Goal: Task Accomplishment & Management: Manage account settings

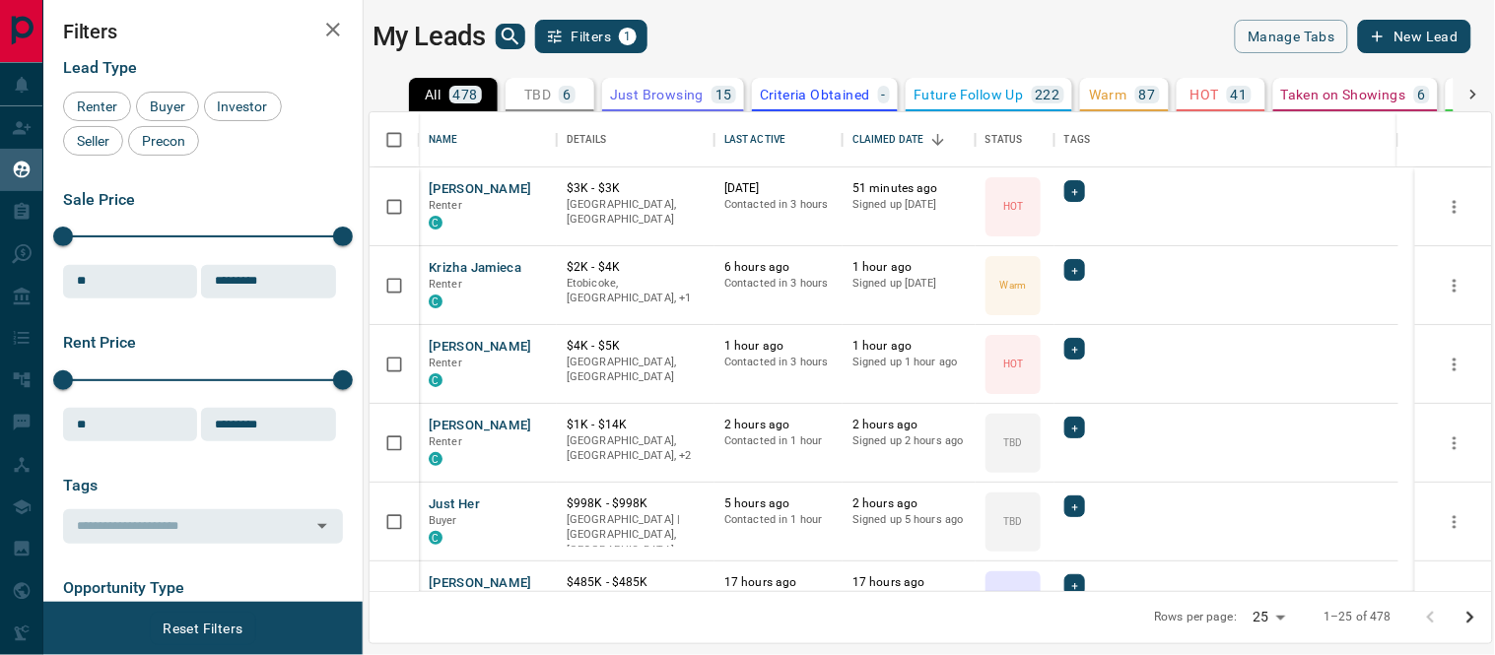
scroll to position [461, 1106]
click at [458, 422] on button "[PERSON_NAME]" at bounding box center [480, 426] width 103 height 19
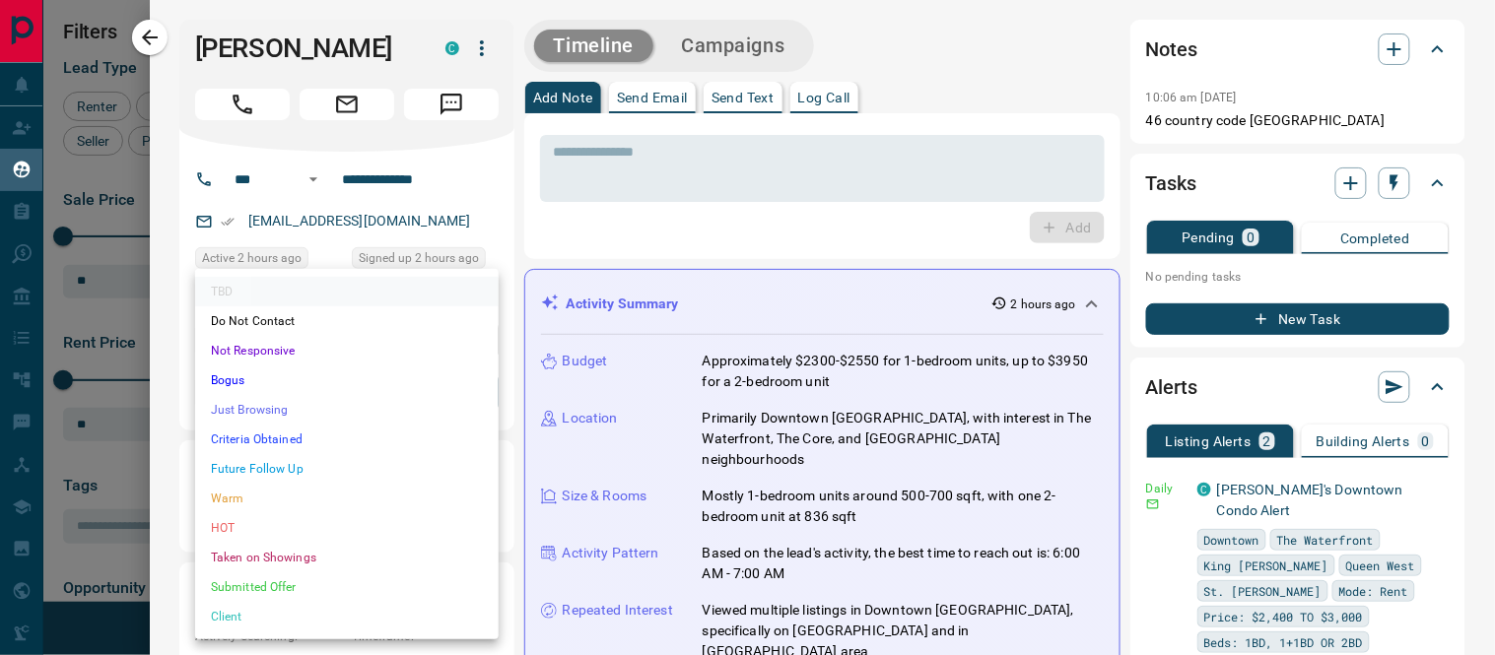
click at [483, 388] on body "Lead Transfers Claim Leads My Leads Tasks Opportunities Deals Campaigns Automat…" at bounding box center [747, 315] width 1495 height 631
click at [233, 498] on li "Warm" at bounding box center [347, 499] width 304 height 30
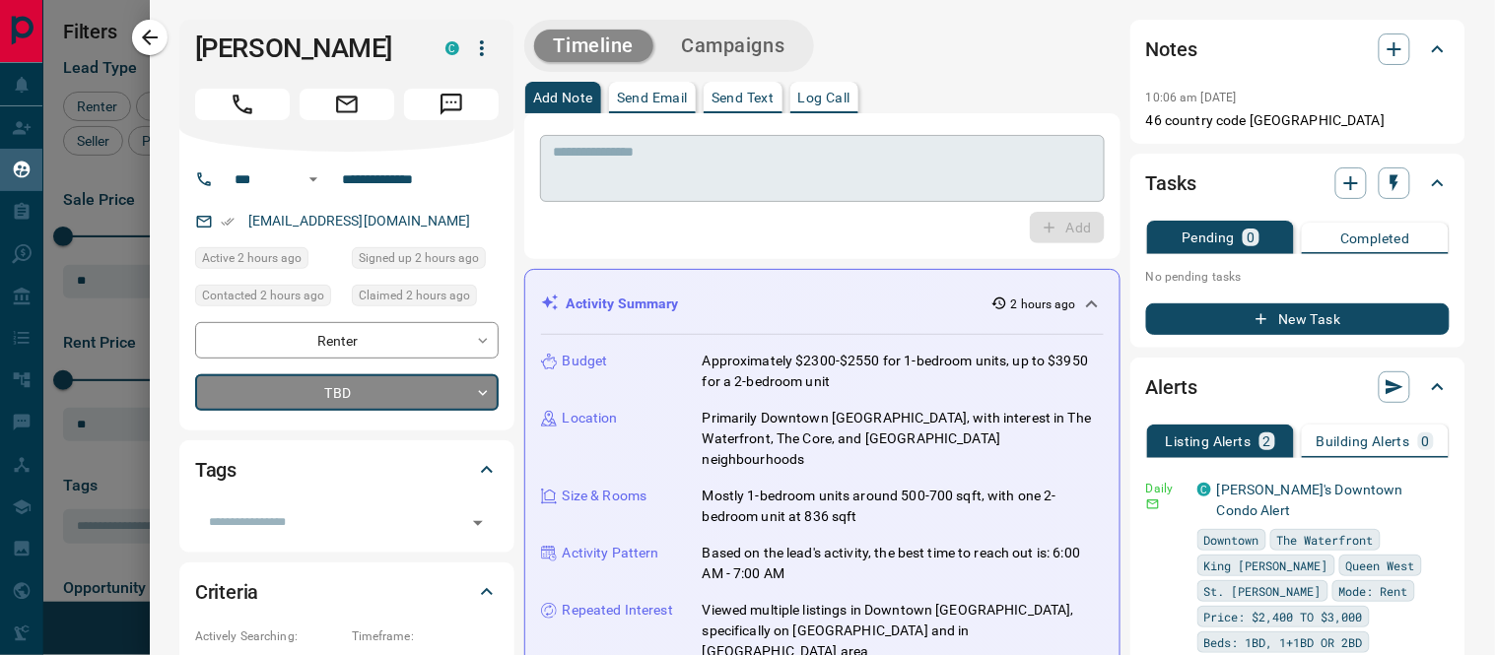
click at [756, 150] on textarea at bounding box center [822, 169] width 537 height 50
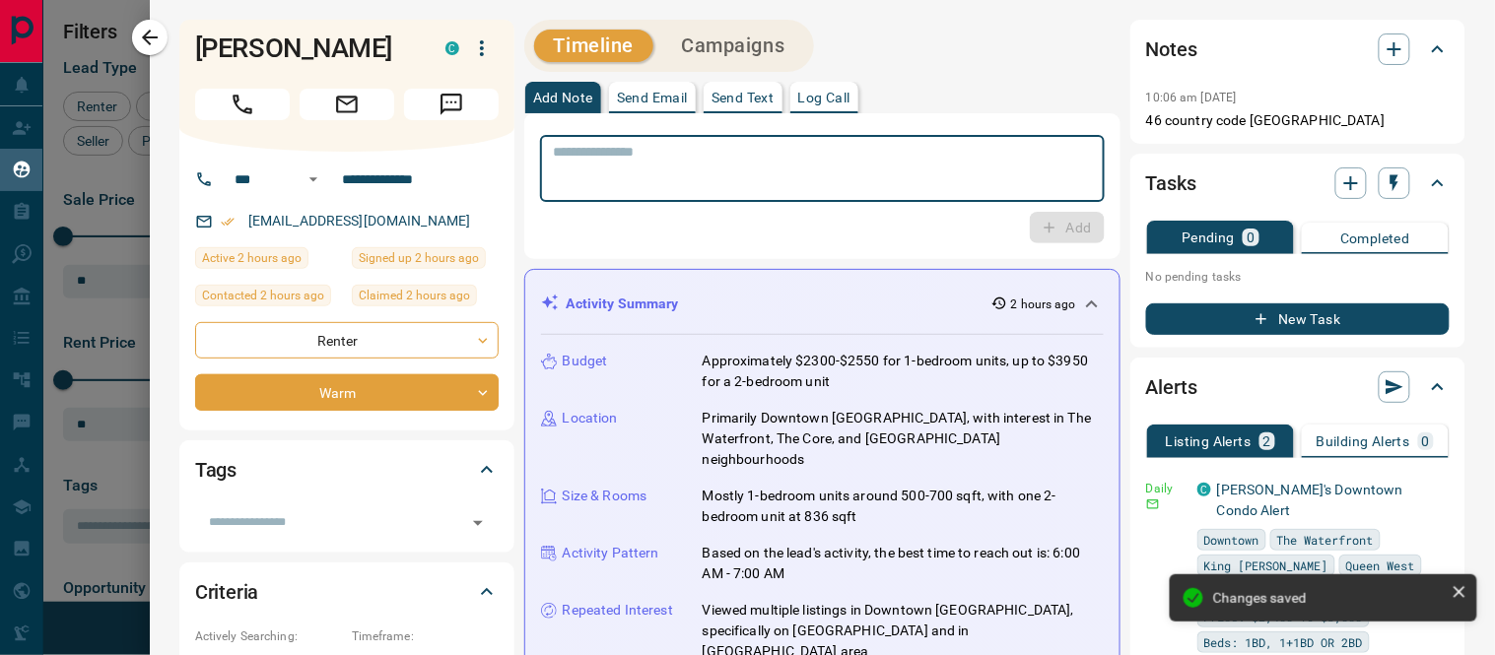
type input "*"
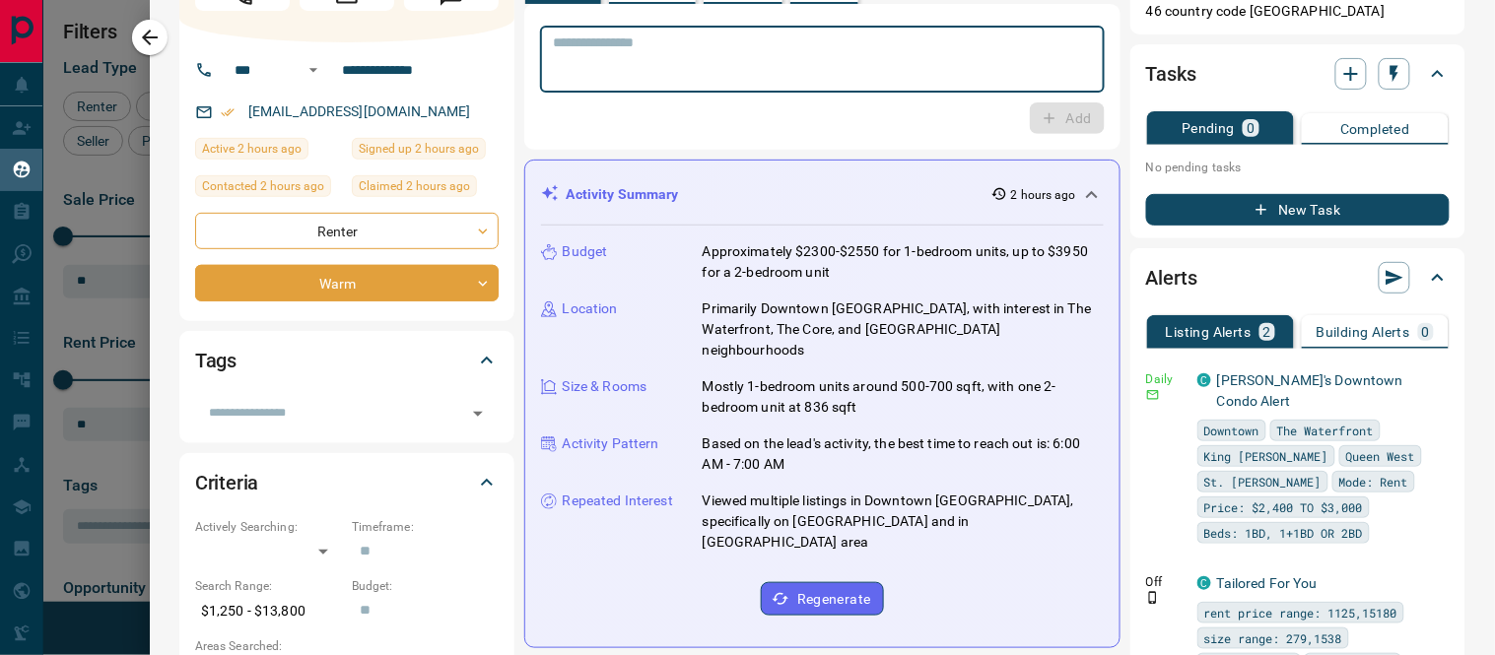
scroll to position [0, 0]
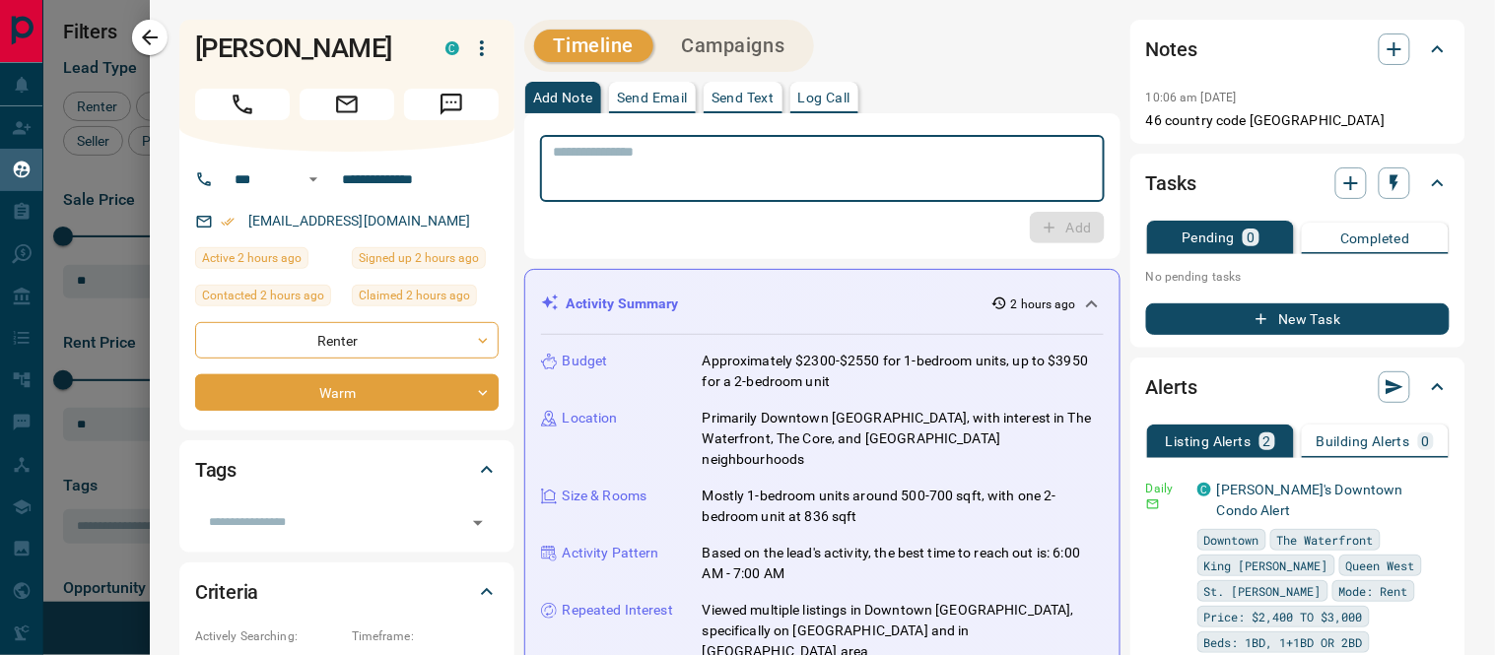
click at [730, 46] on button "Campaigns" at bounding box center [732, 46] width 143 height 33
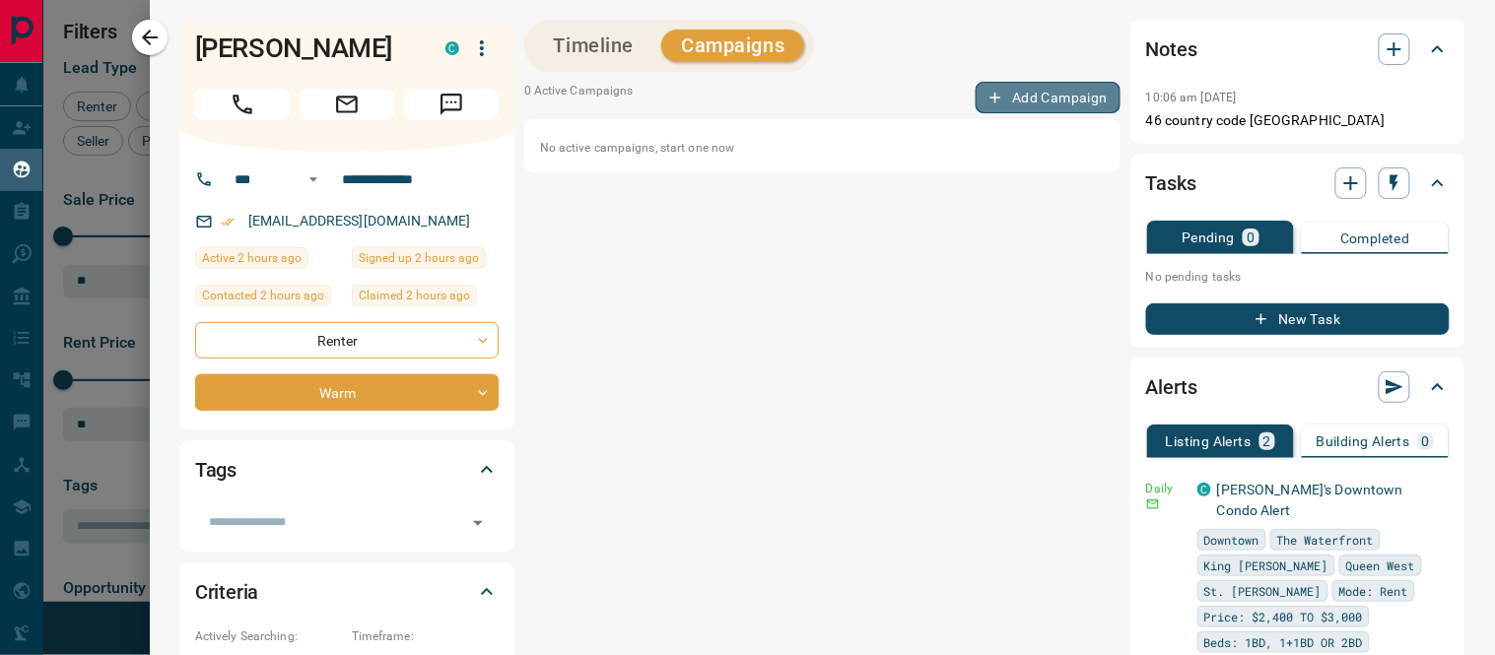
click at [1008, 104] on button "Add Campaign" at bounding box center [1048, 98] width 145 height 32
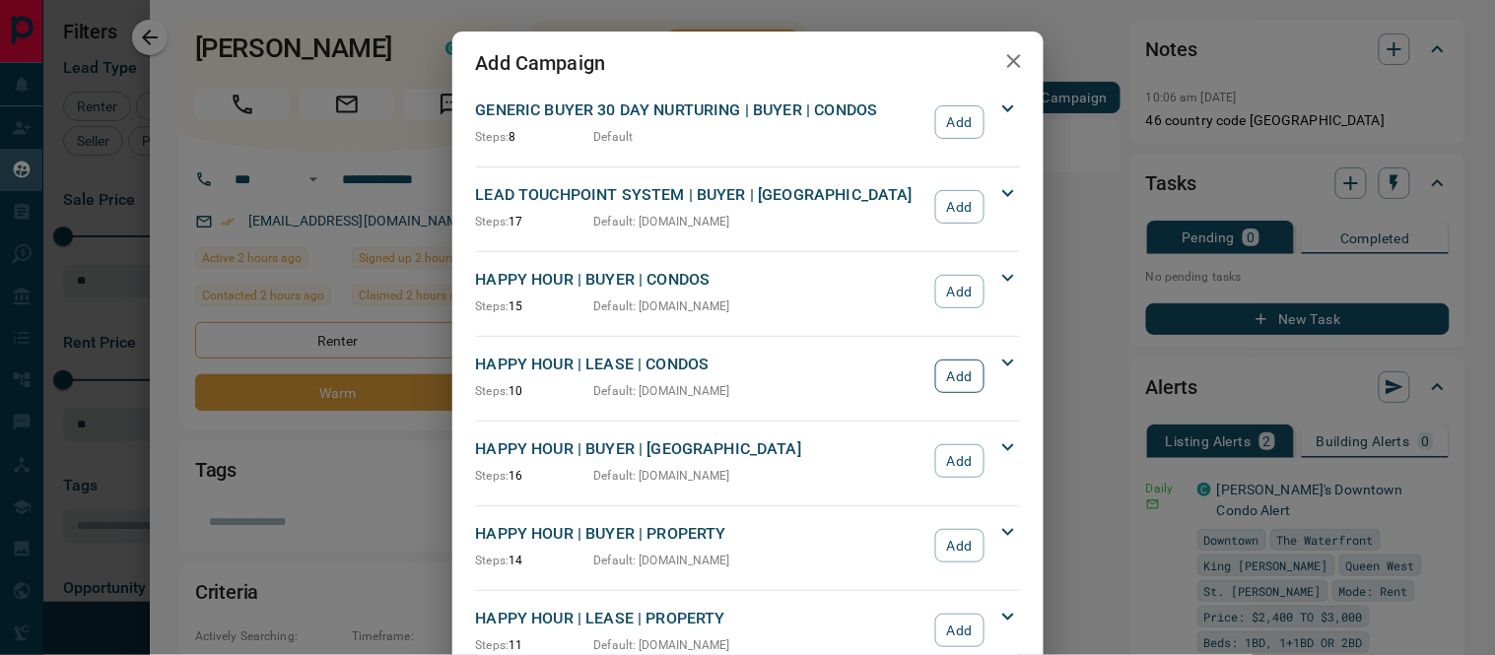
click at [967, 369] on button "Add" at bounding box center [959, 377] width 48 height 34
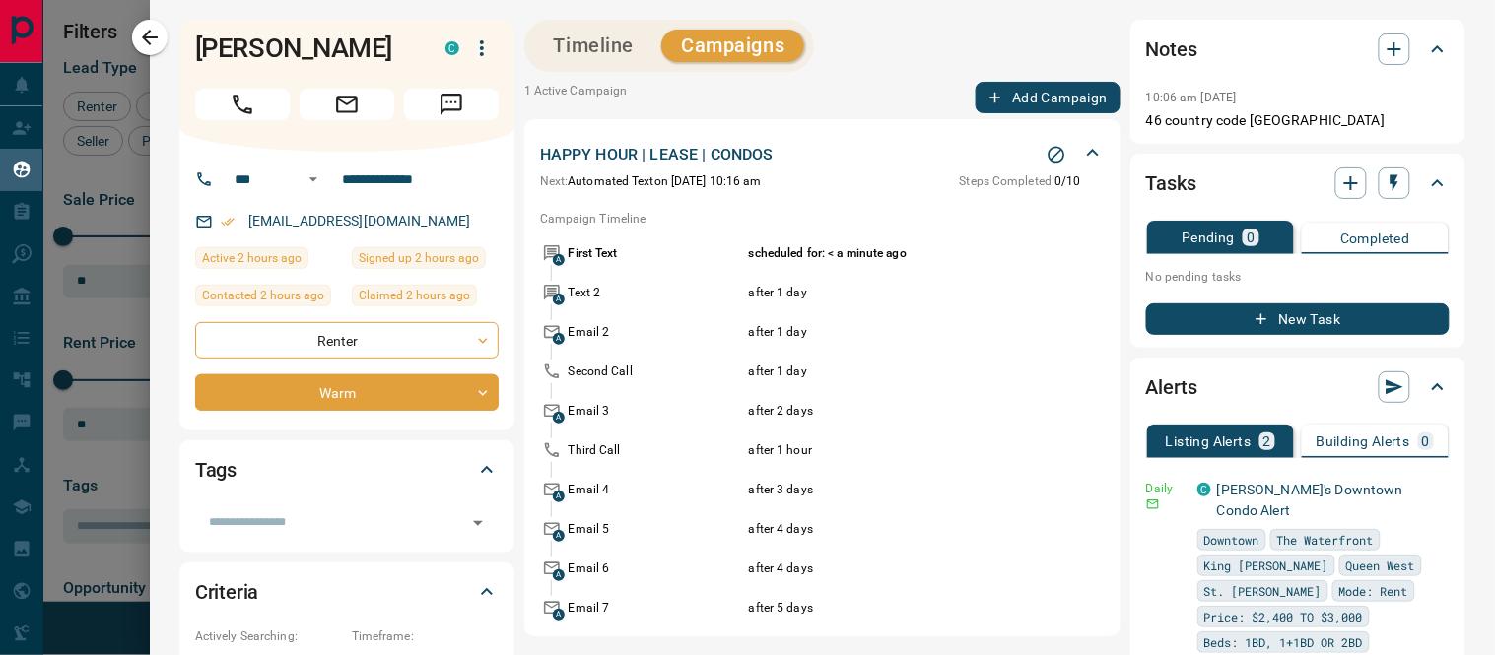
click at [597, 43] on button "Timeline" at bounding box center [594, 46] width 120 height 33
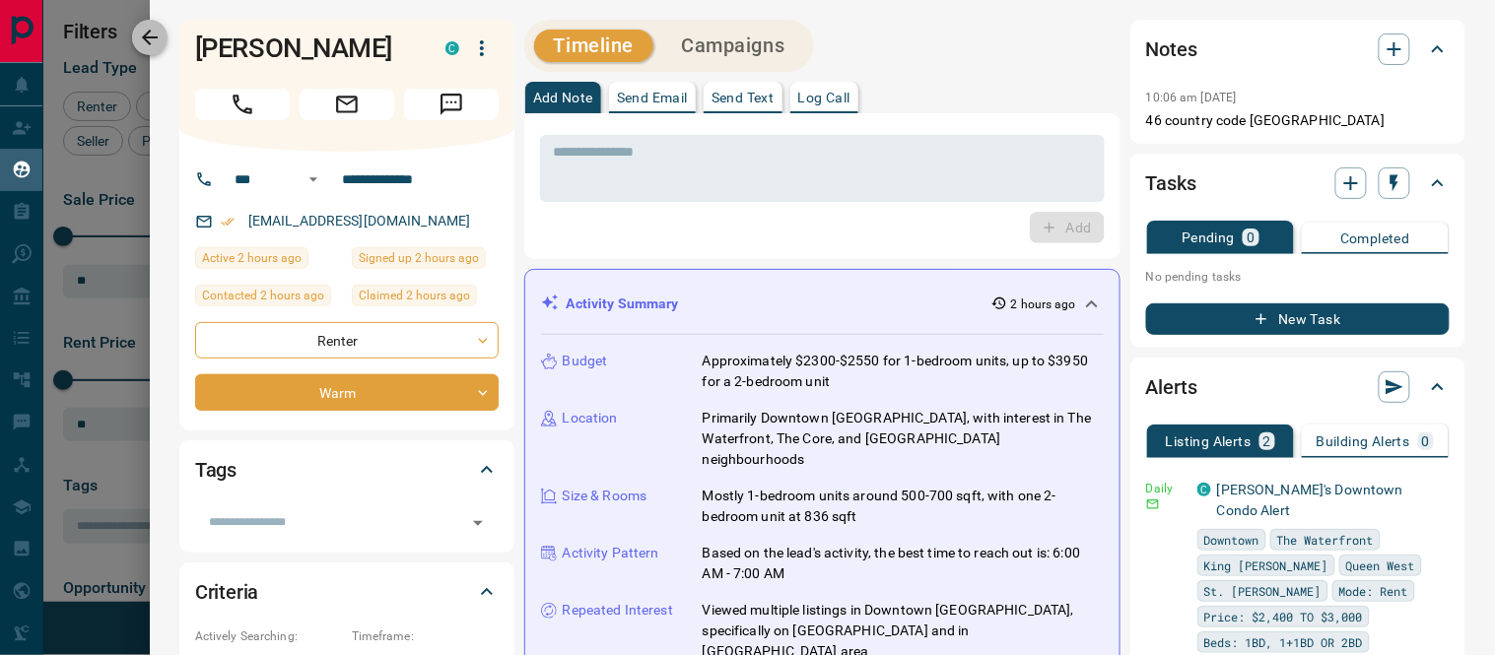
click at [138, 30] on icon "button" at bounding box center [150, 38] width 24 height 24
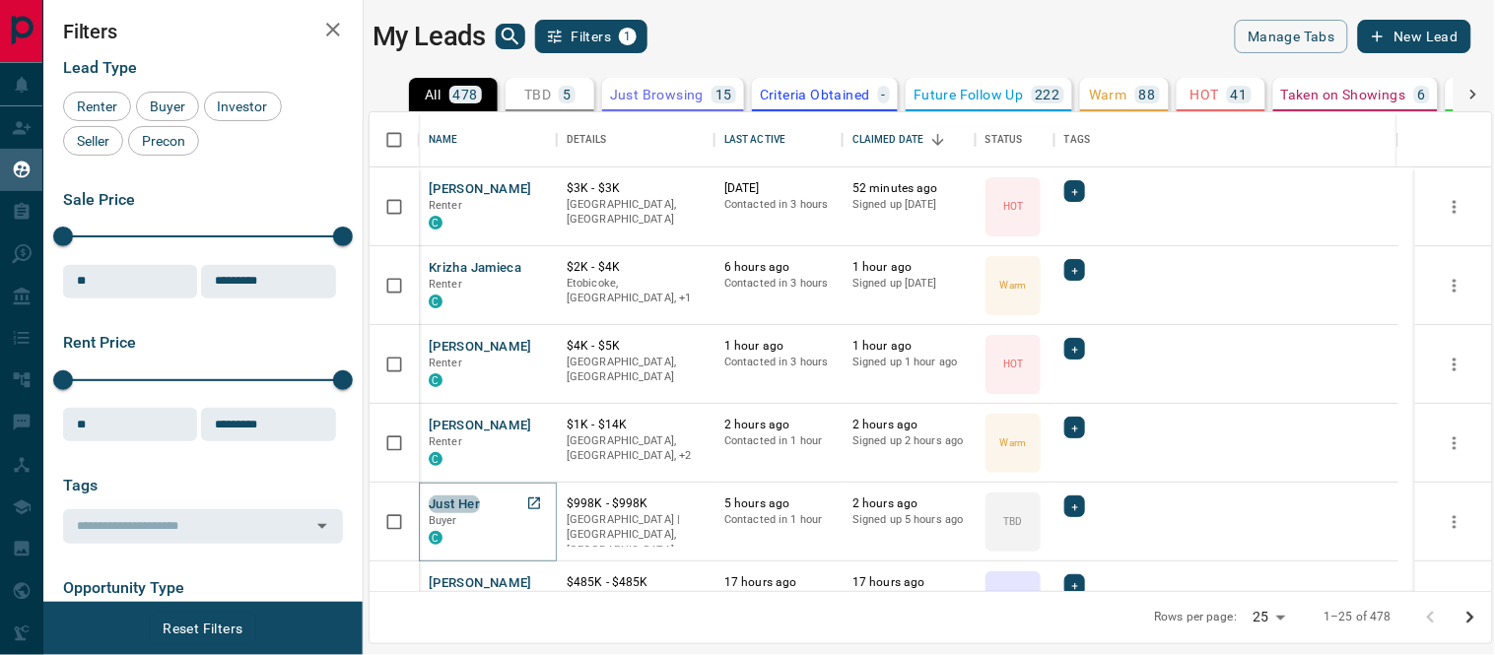
click at [438, 497] on button "Just Her" at bounding box center [454, 505] width 51 height 19
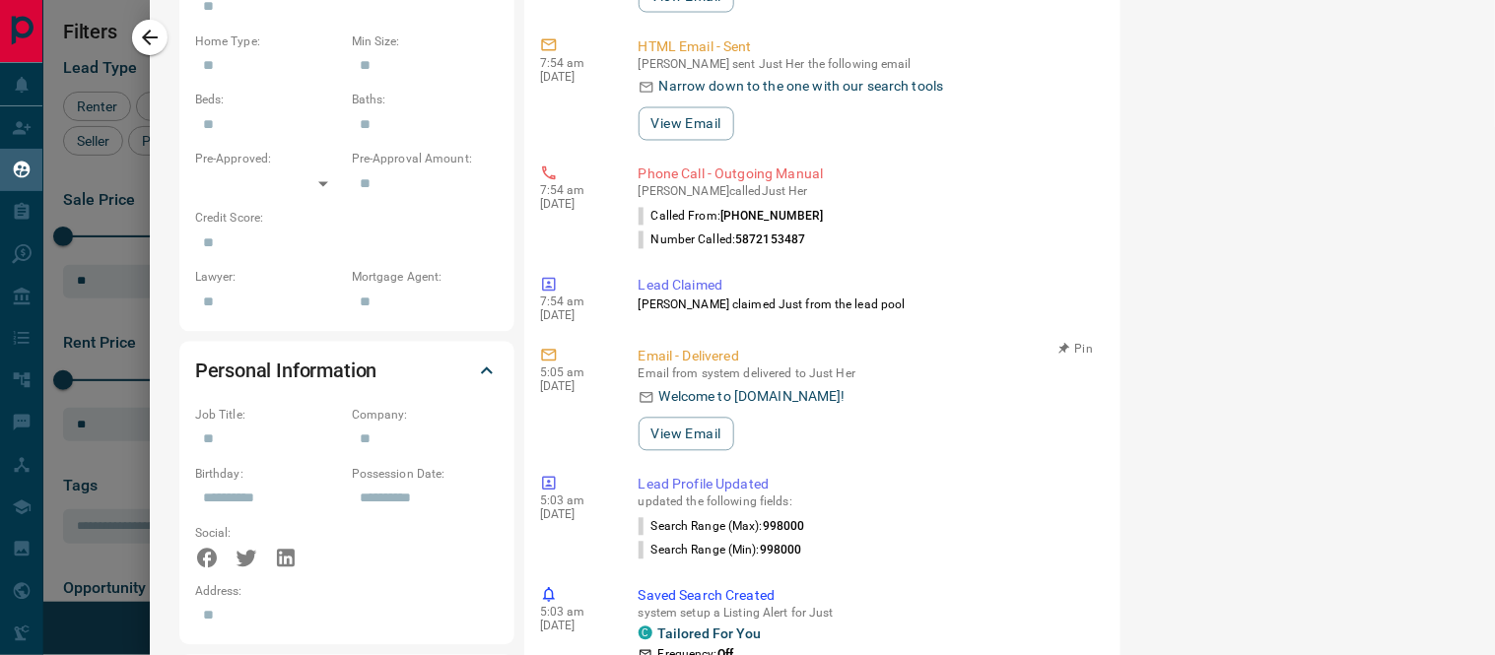
scroll to position [1314, 0]
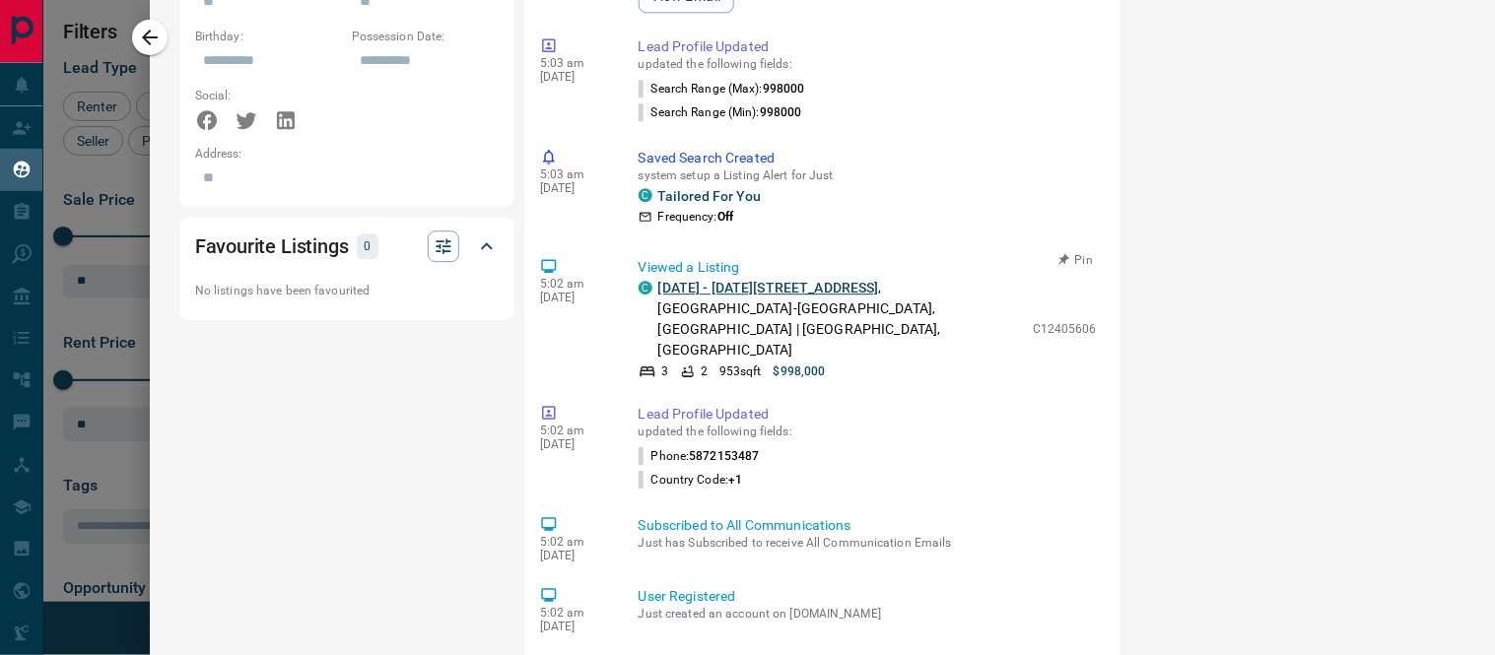
click at [727, 280] on link "[DATE] - [DATE][STREET_ADDRESS]" at bounding box center [768, 288] width 221 height 16
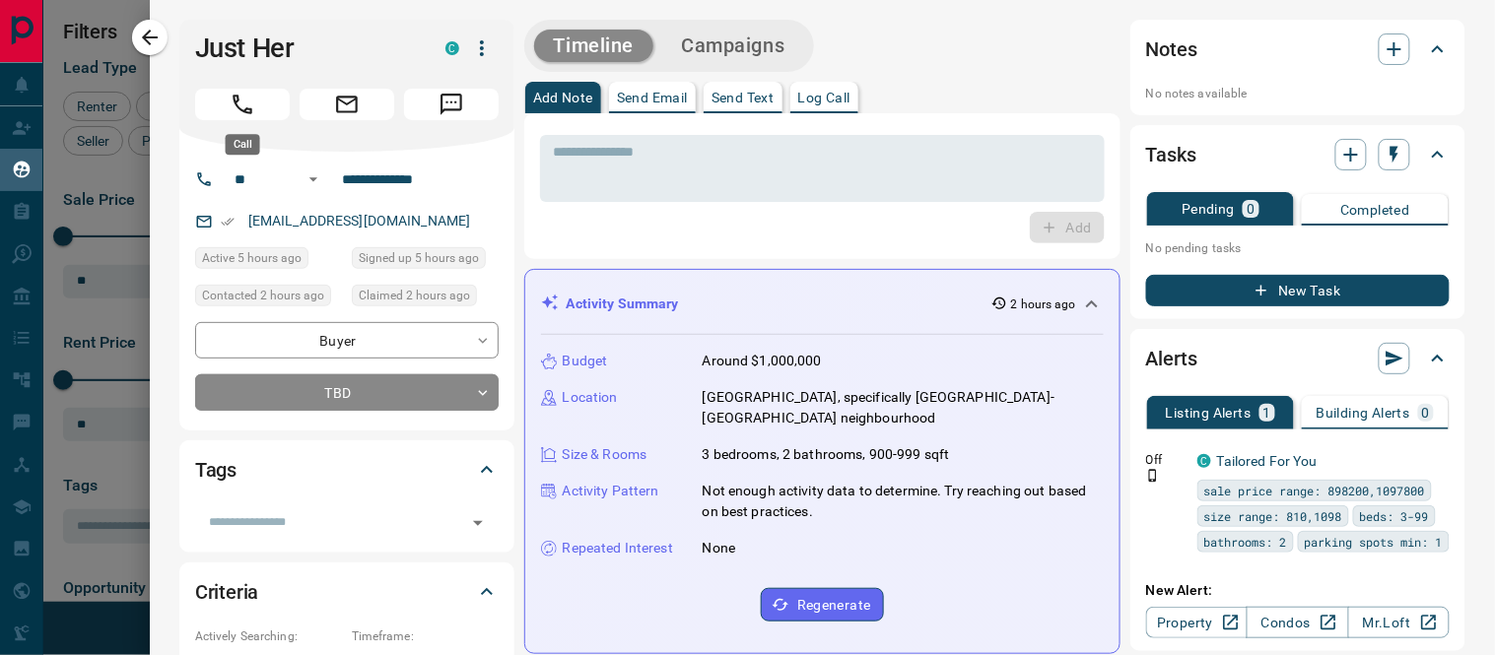
click at [250, 111] on icon "Call" at bounding box center [243, 105] width 20 height 20
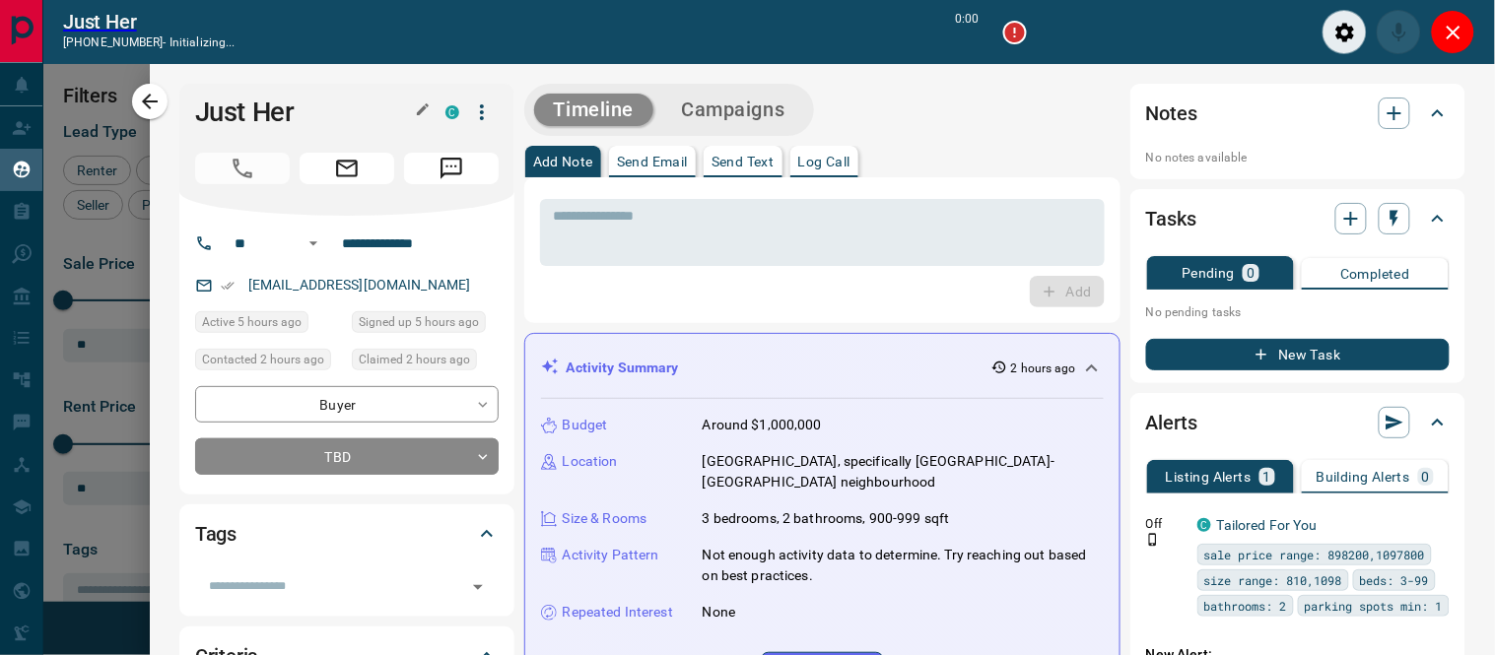
scroll to position [17, 17]
type input "*******"
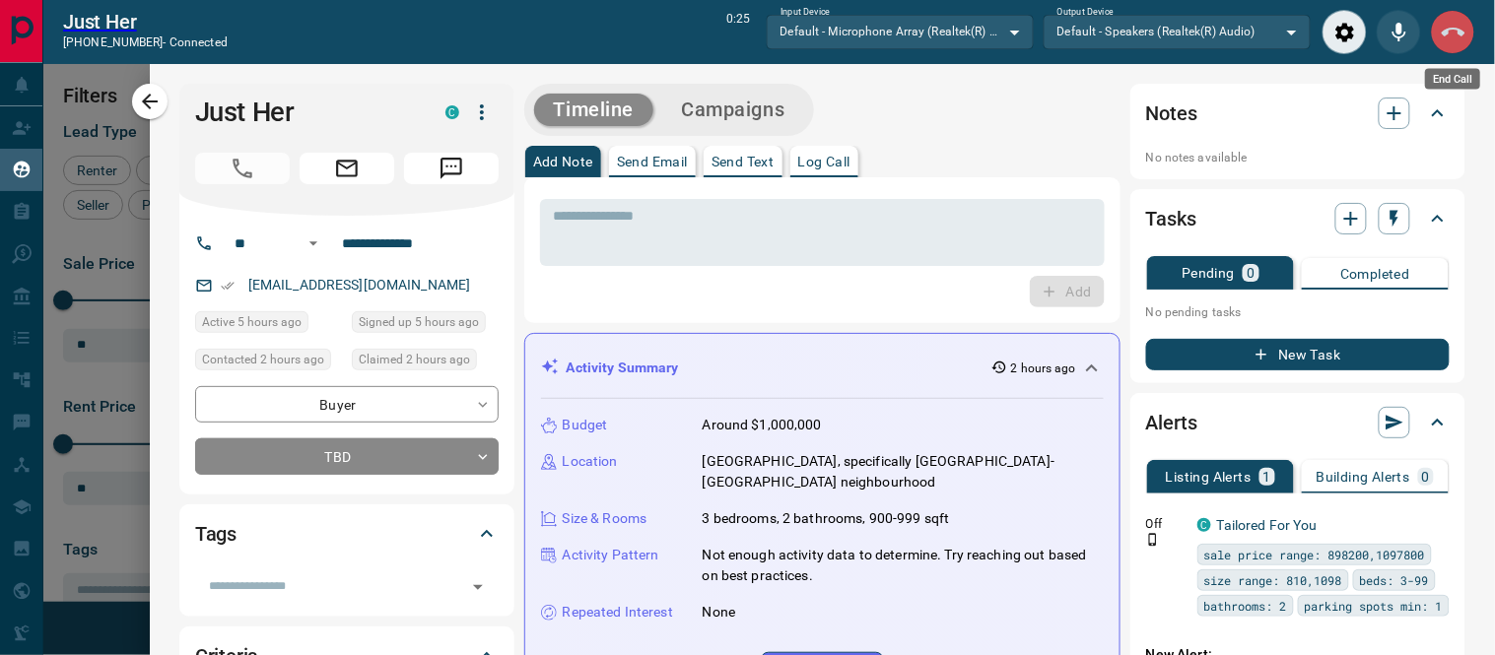
click at [1456, 36] on icon "End Call" at bounding box center [1454, 33] width 24 height 24
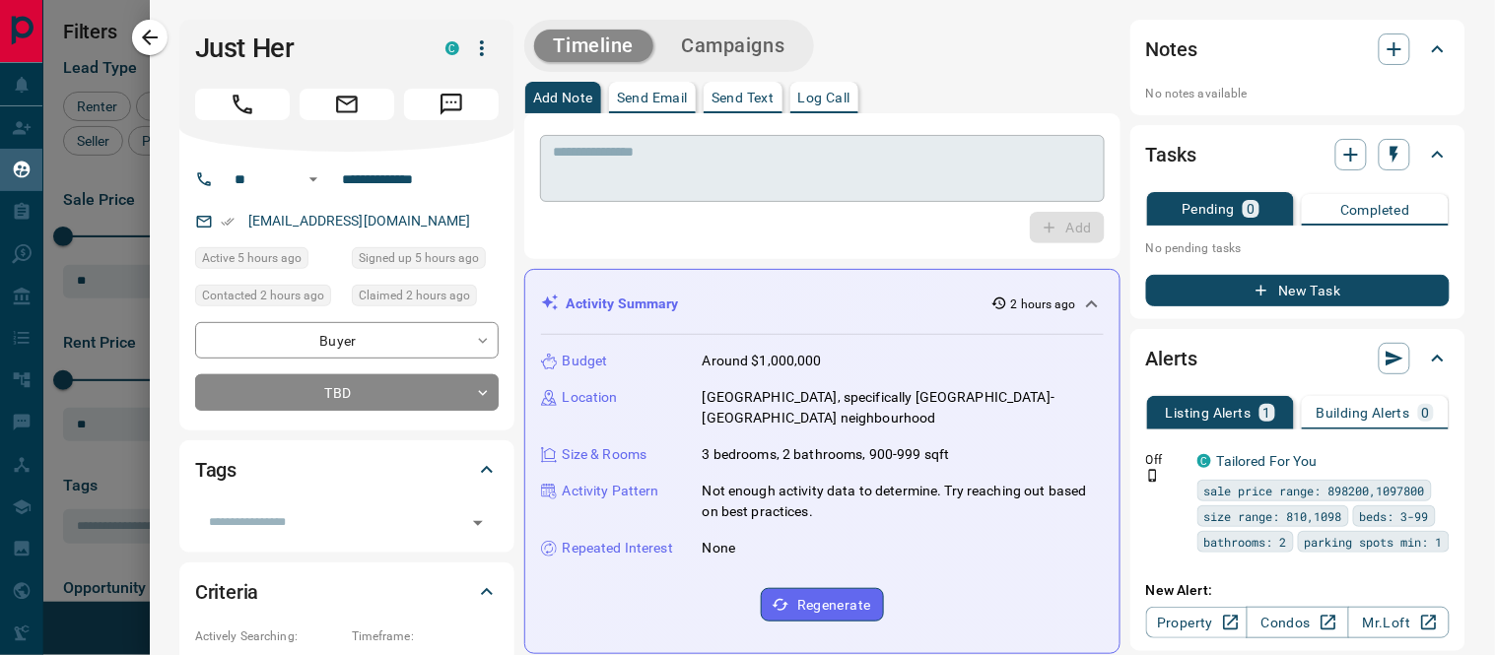
scroll to position [461, 1106]
click at [849, 99] on p "Log Call" at bounding box center [824, 98] width 52 height 14
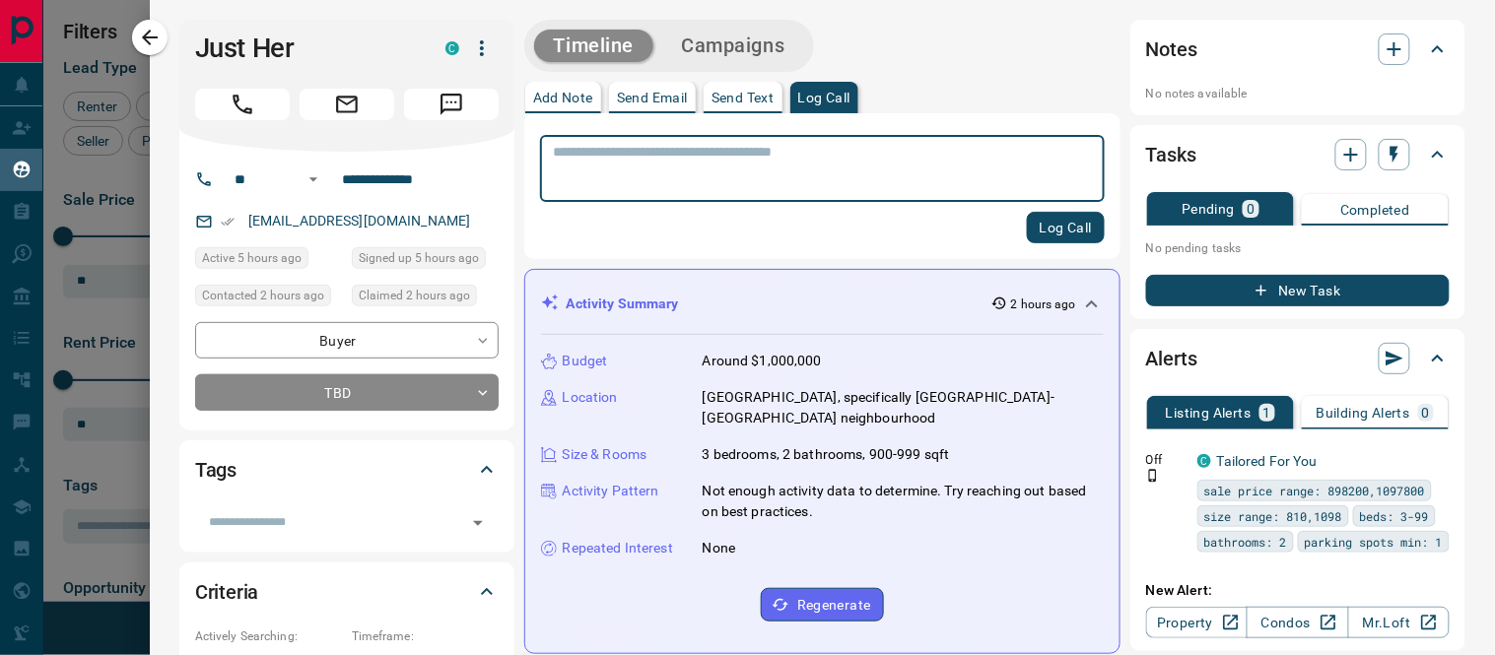
click at [825, 163] on textarea at bounding box center [822, 169] width 537 height 50
type textarea "**********"
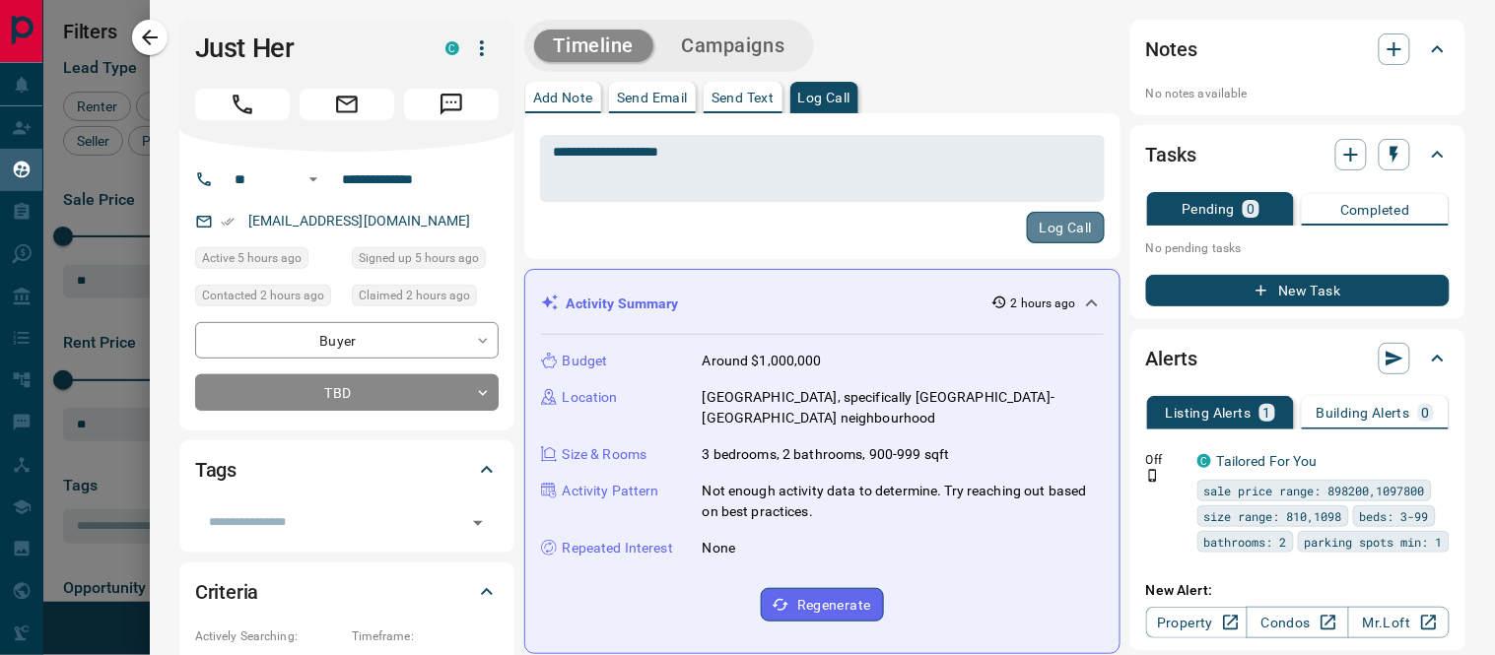
click at [1027, 219] on button "Log Call" at bounding box center [1066, 228] width 78 height 32
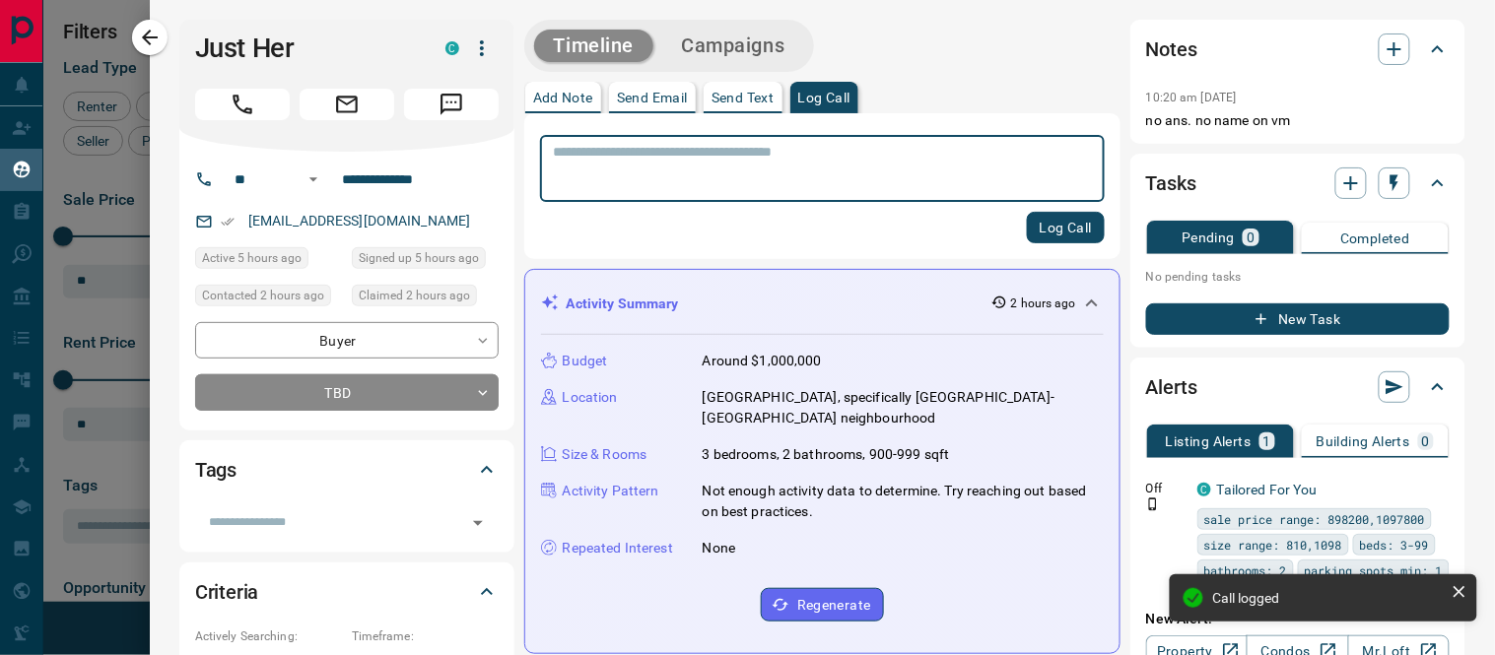
scroll to position [328, 0]
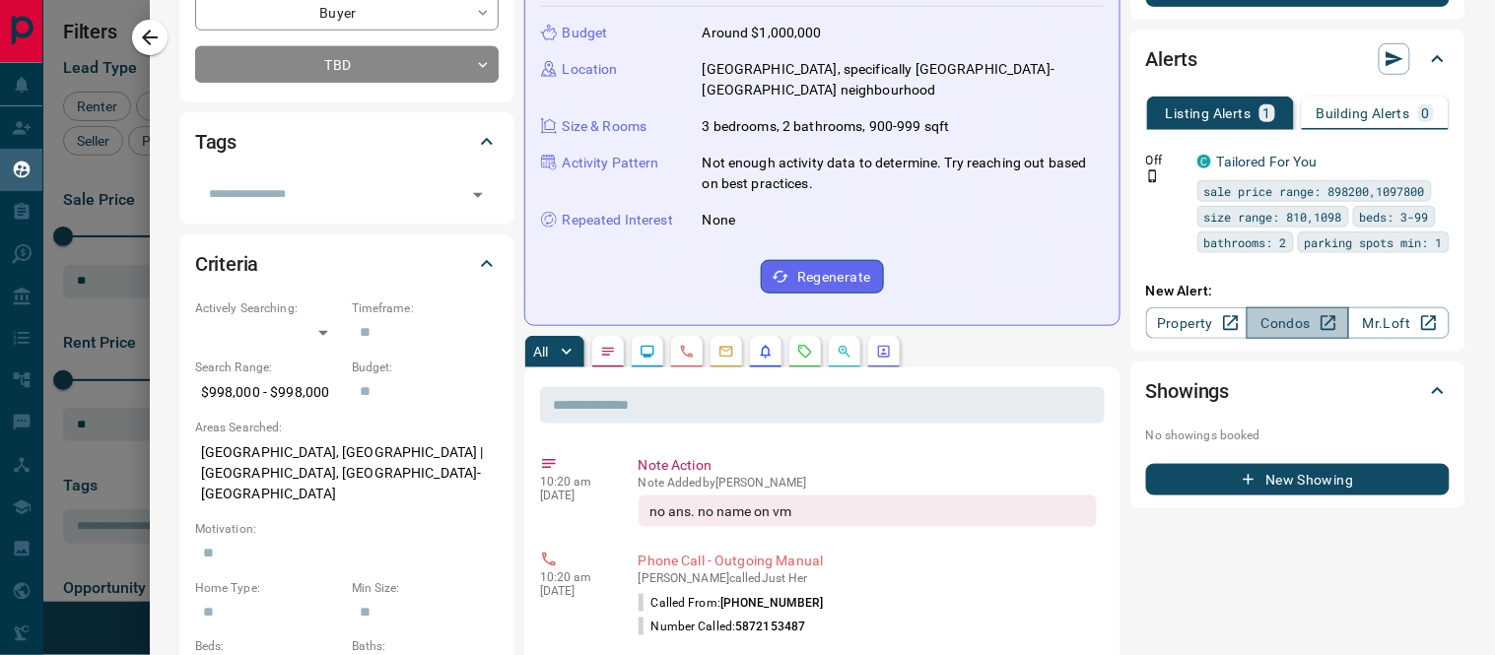
click at [1286, 323] on link "Condos" at bounding box center [1297, 323] width 101 height 32
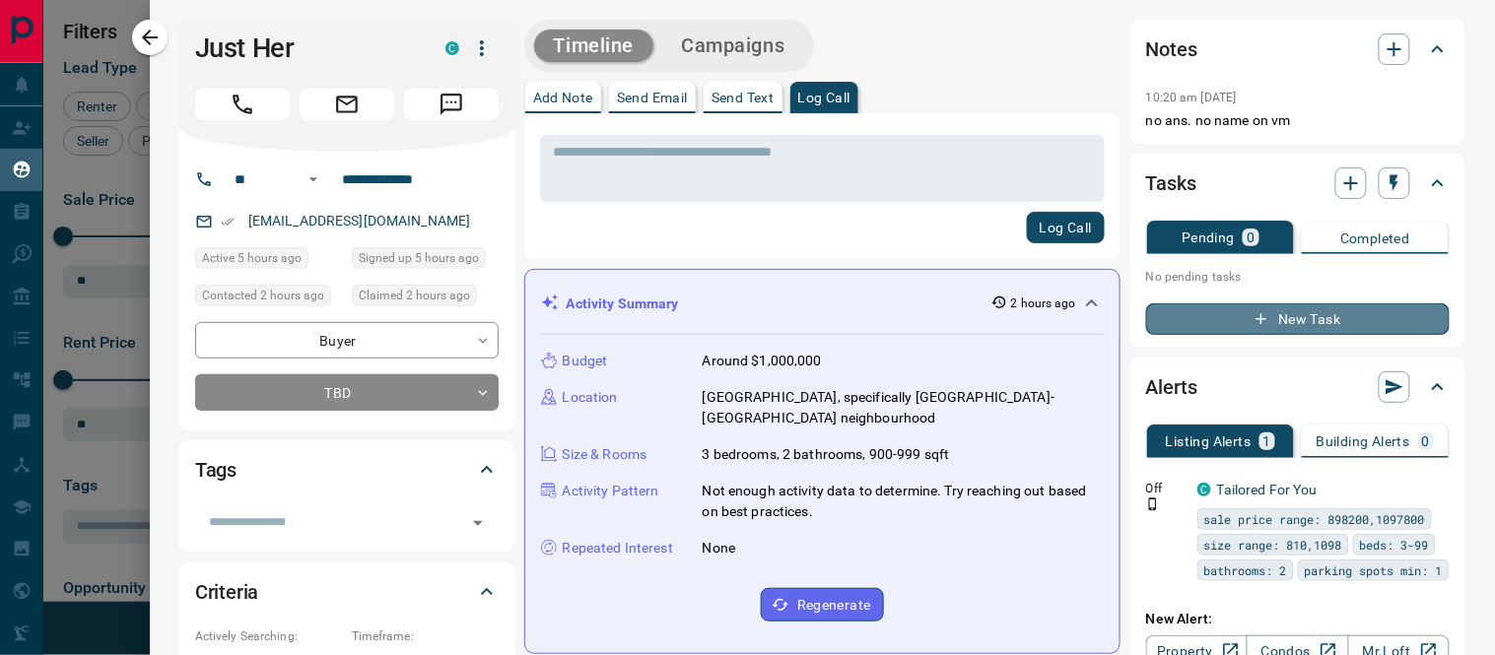
click at [1234, 326] on button "New Task" at bounding box center [1298, 320] width 304 height 32
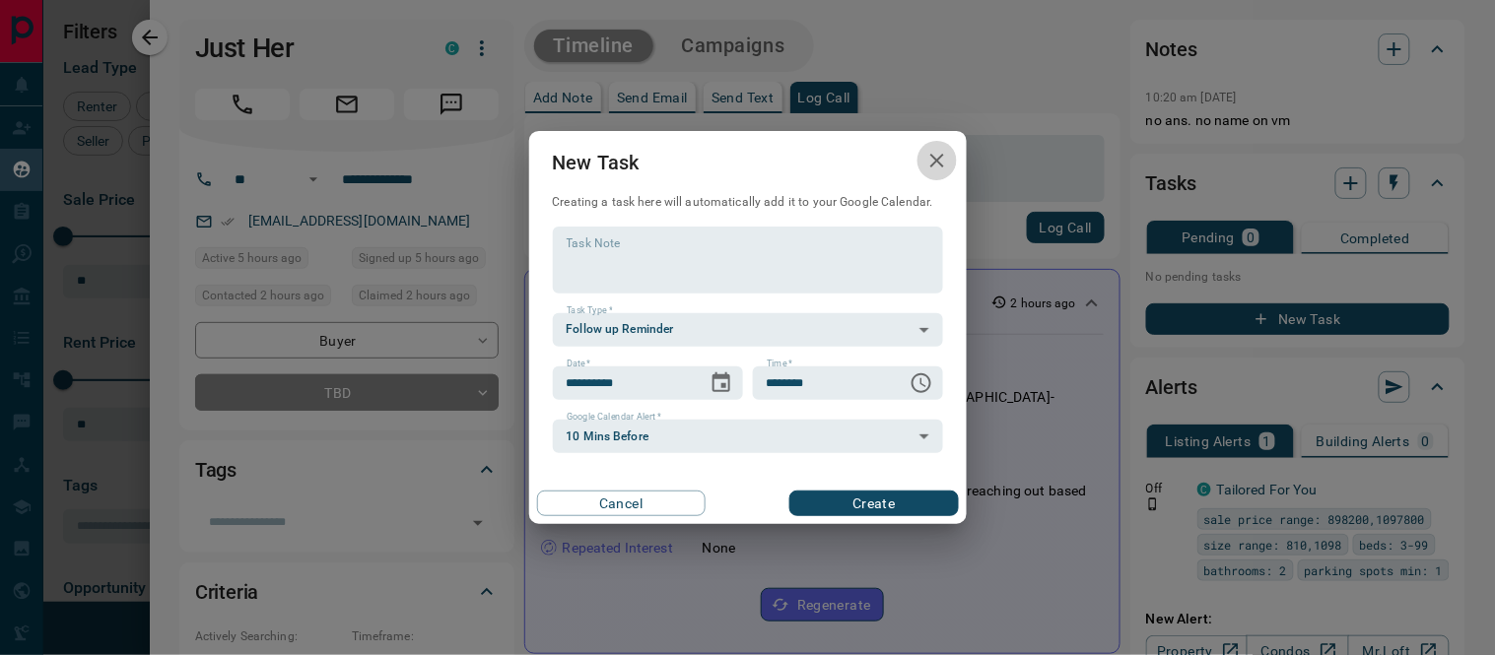
click at [933, 160] on icon "button" at bounding box center [937, 161] width 24 height 24
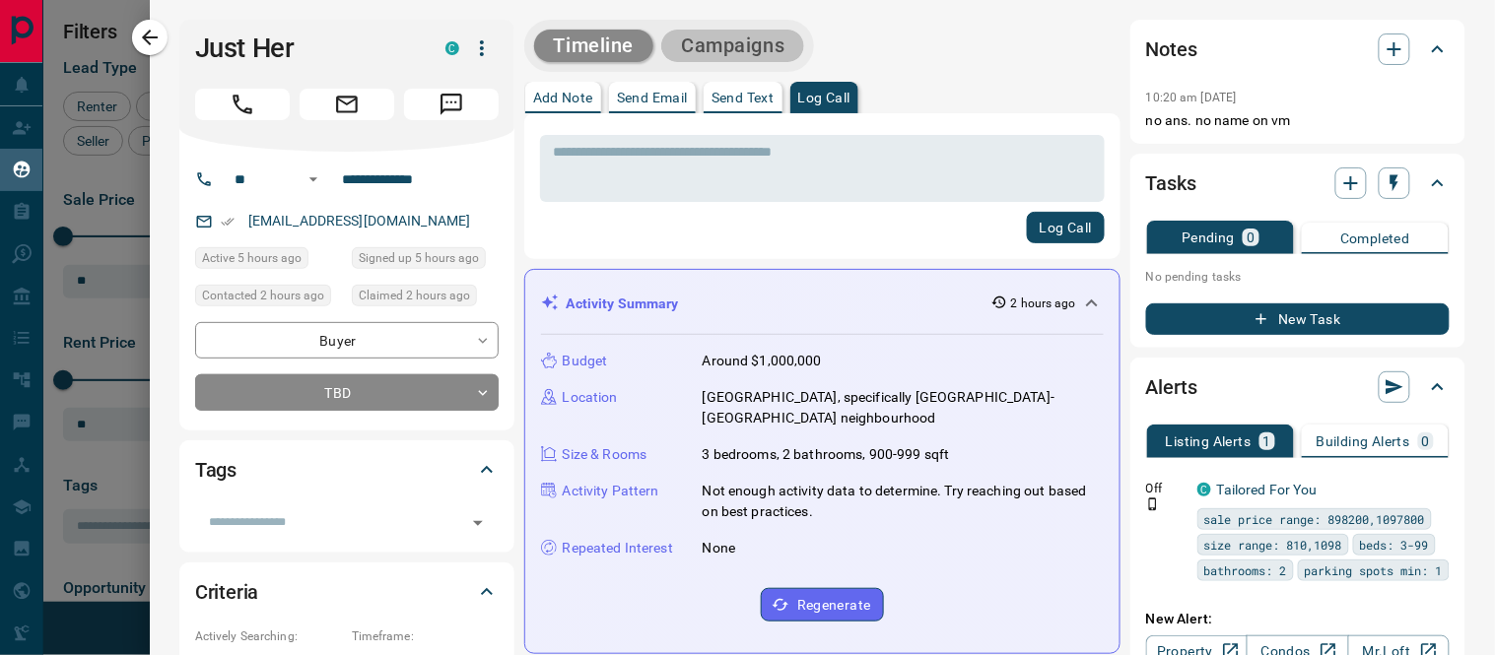
click at [750, 31] on button "Campaigns" at bounding box center [732, 46] width 143 height 33
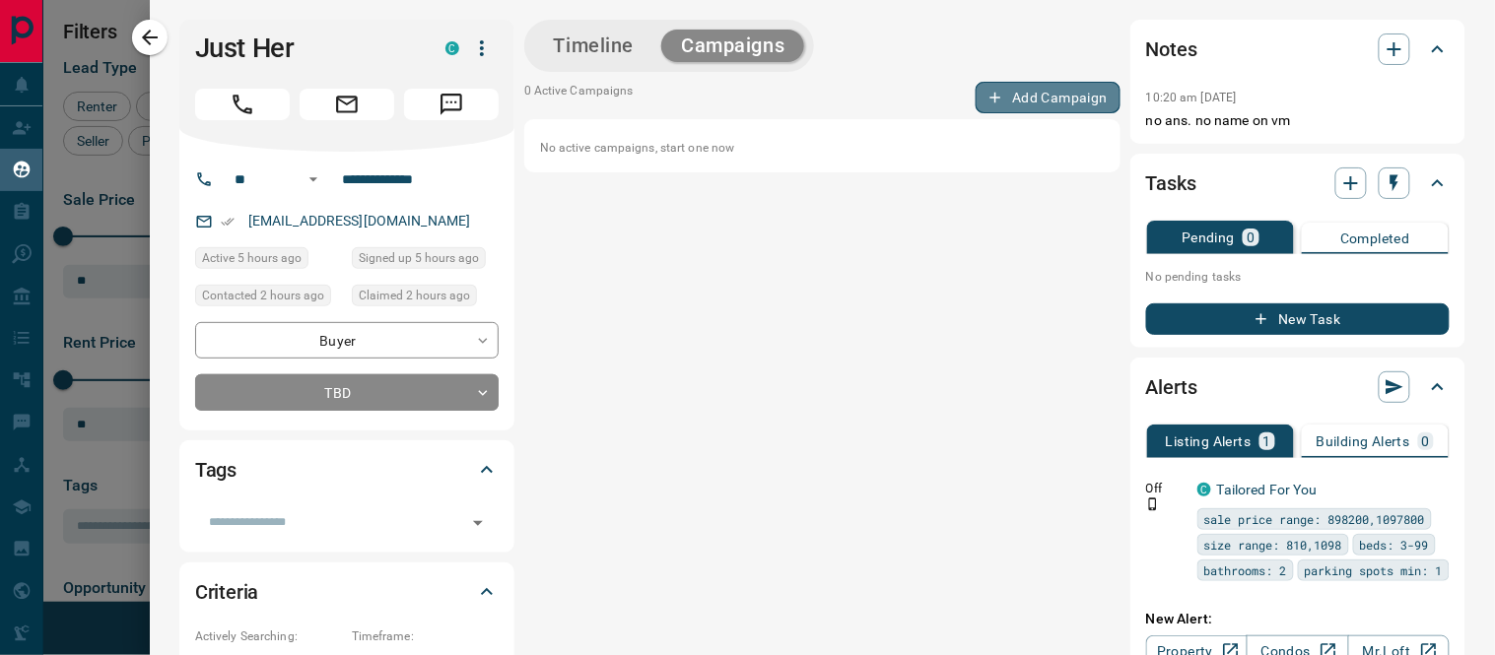
click at [1017, 104] on button "Add Campaign" at bounding box center [1048, 98] width 145 height 32
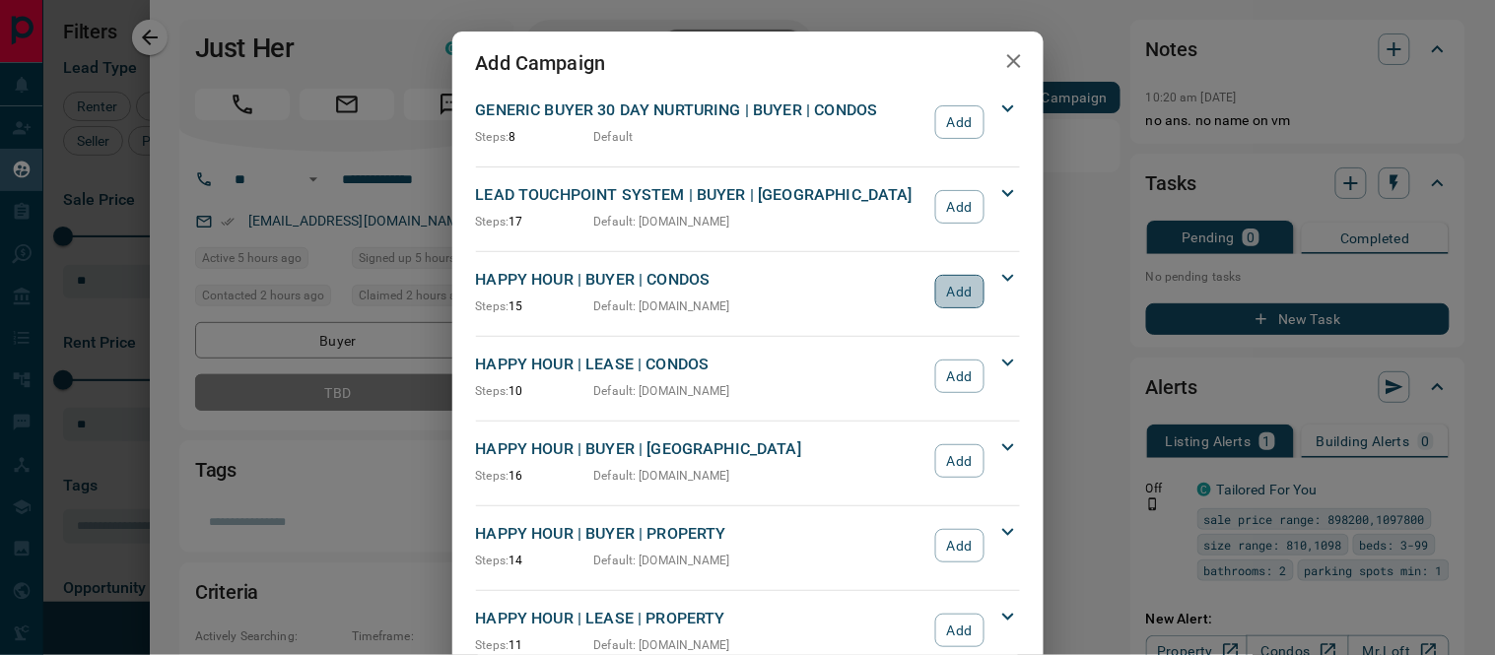
click at [944, 288] on button "Add" at bounding box center [959, 292] width 48 height 34
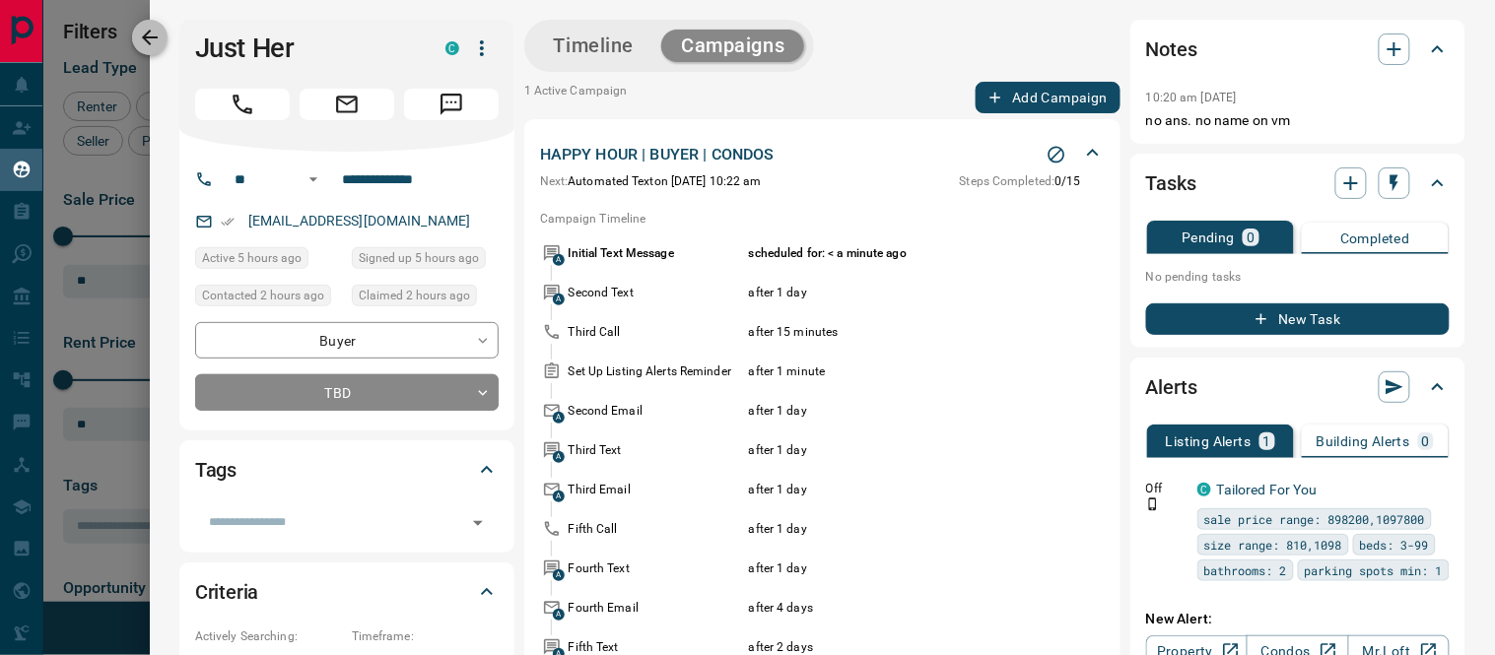
click at [160, 36] on icon "button" at bounding box center [150, 38] width 24 height 24
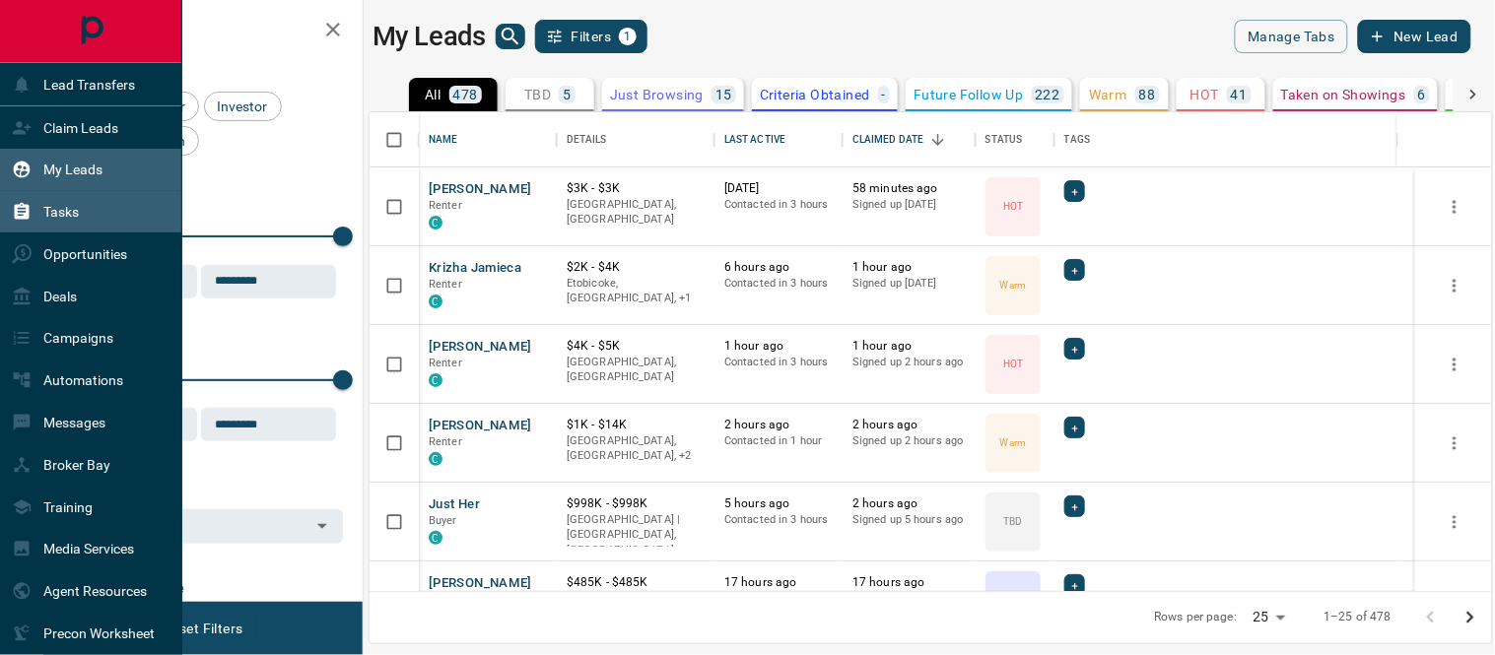
click at [49, 210] on p "Tasks" at bounding box center [60, 212] width 35 height 16
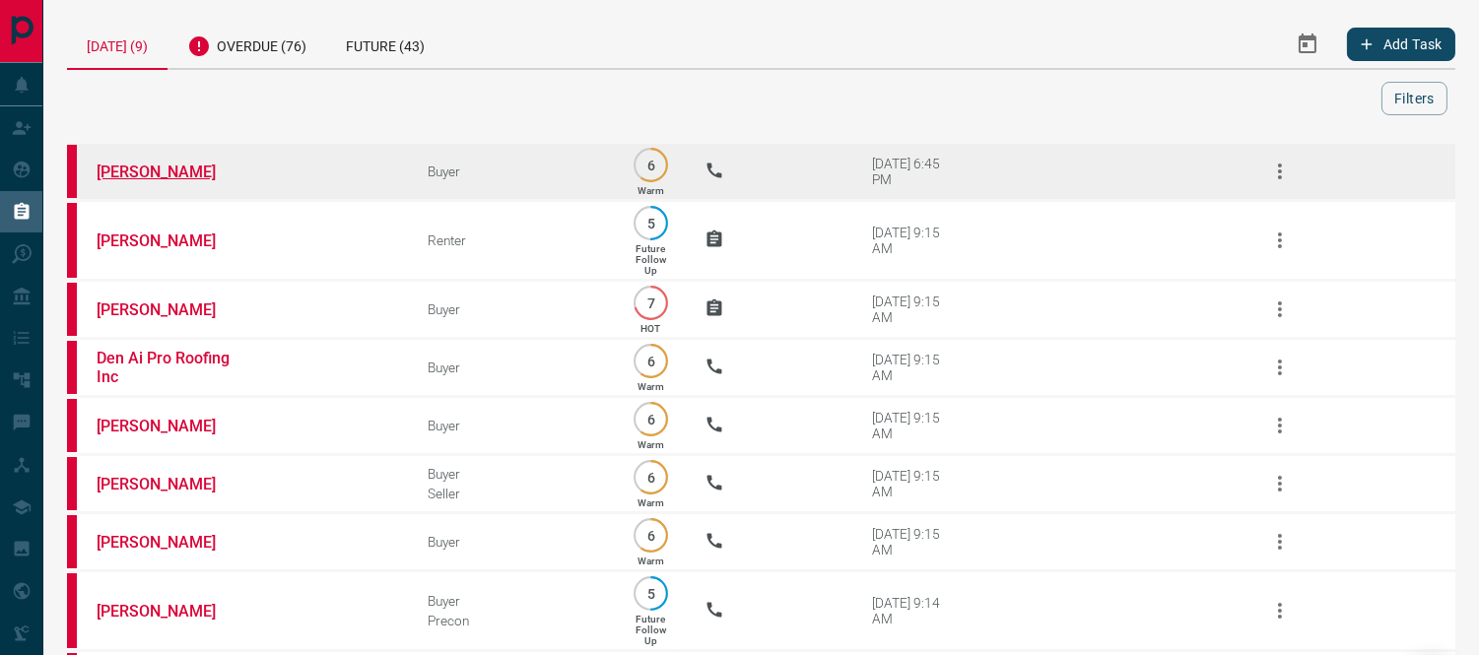
click at [159, 178] on link "[PERSON_NAME]" at bounding box center [171, 172] width 148 height 19
click at [1275, 181] on button "button" at bounding box center [1279, 171] width 47 height 47
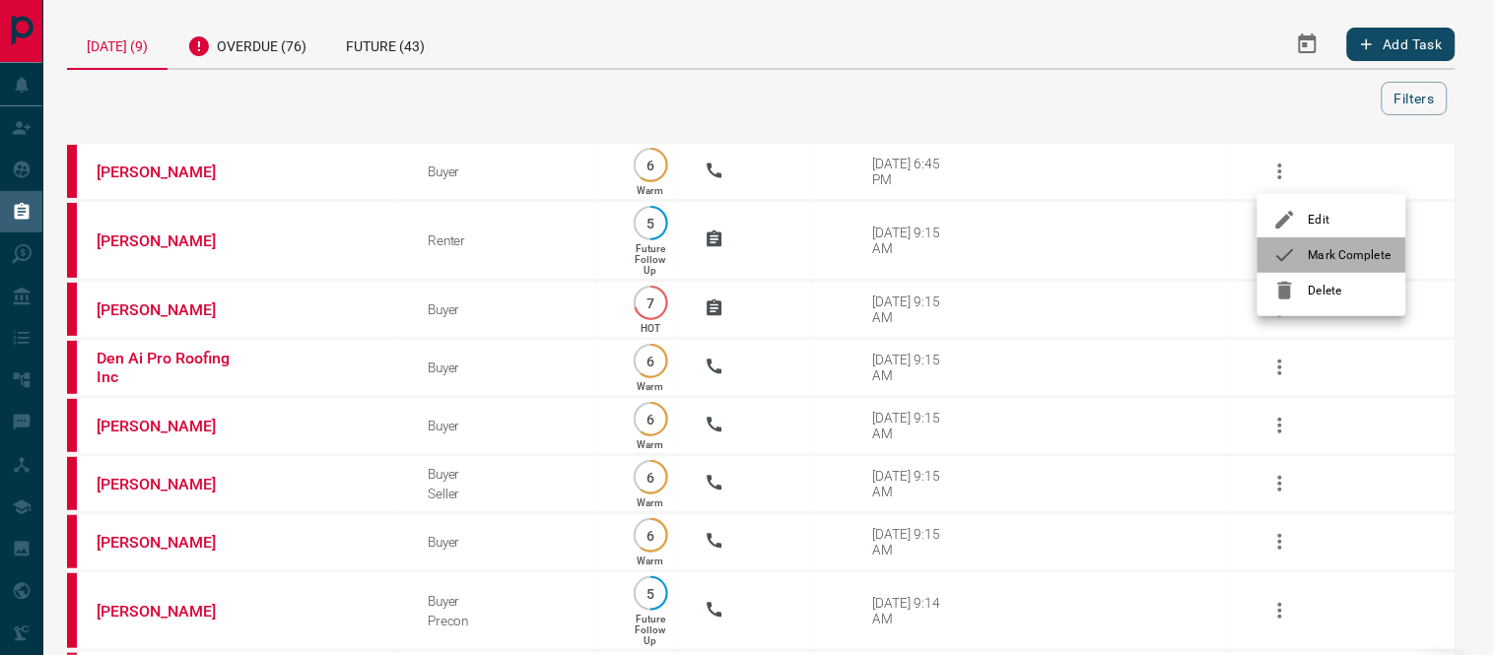
click at [1277, 251] on icon at bounding box center [1285, 255] width 24 height 24
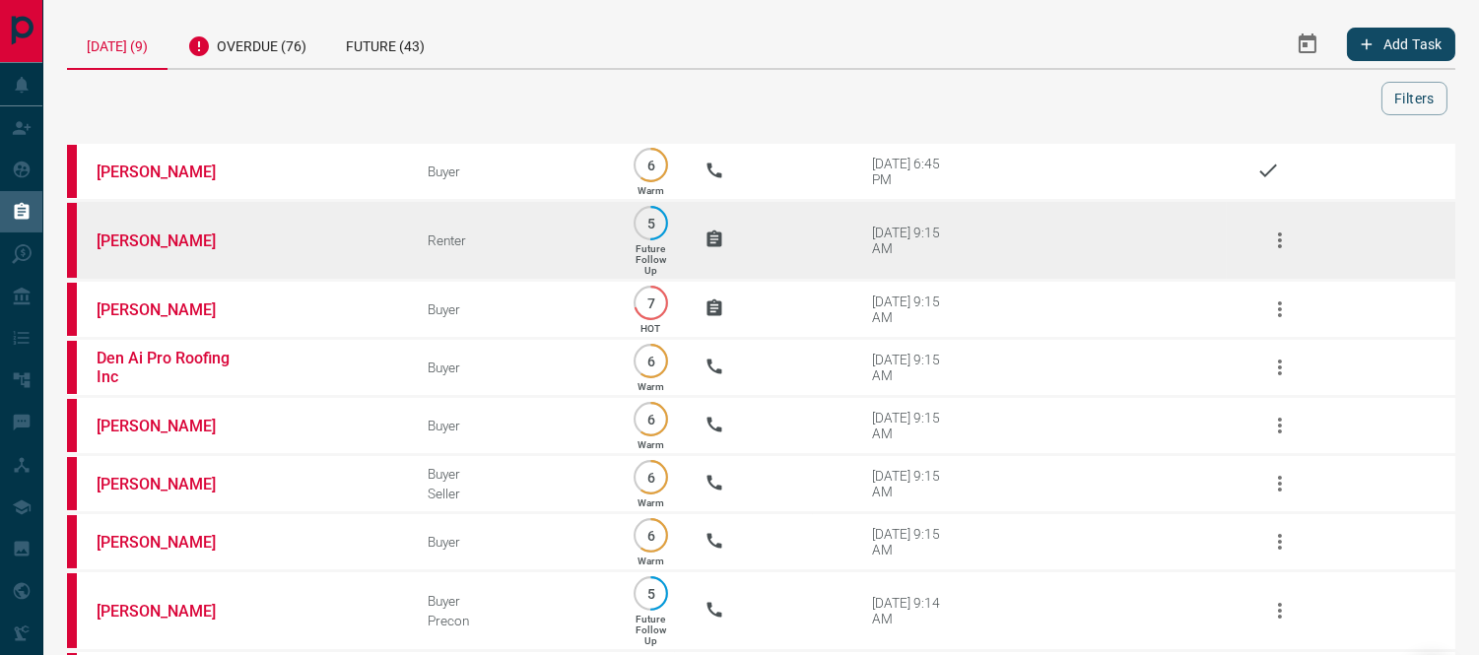
click at [1288, 239] on icon "button" at bounding box center [1280, 241] width 24 height 24
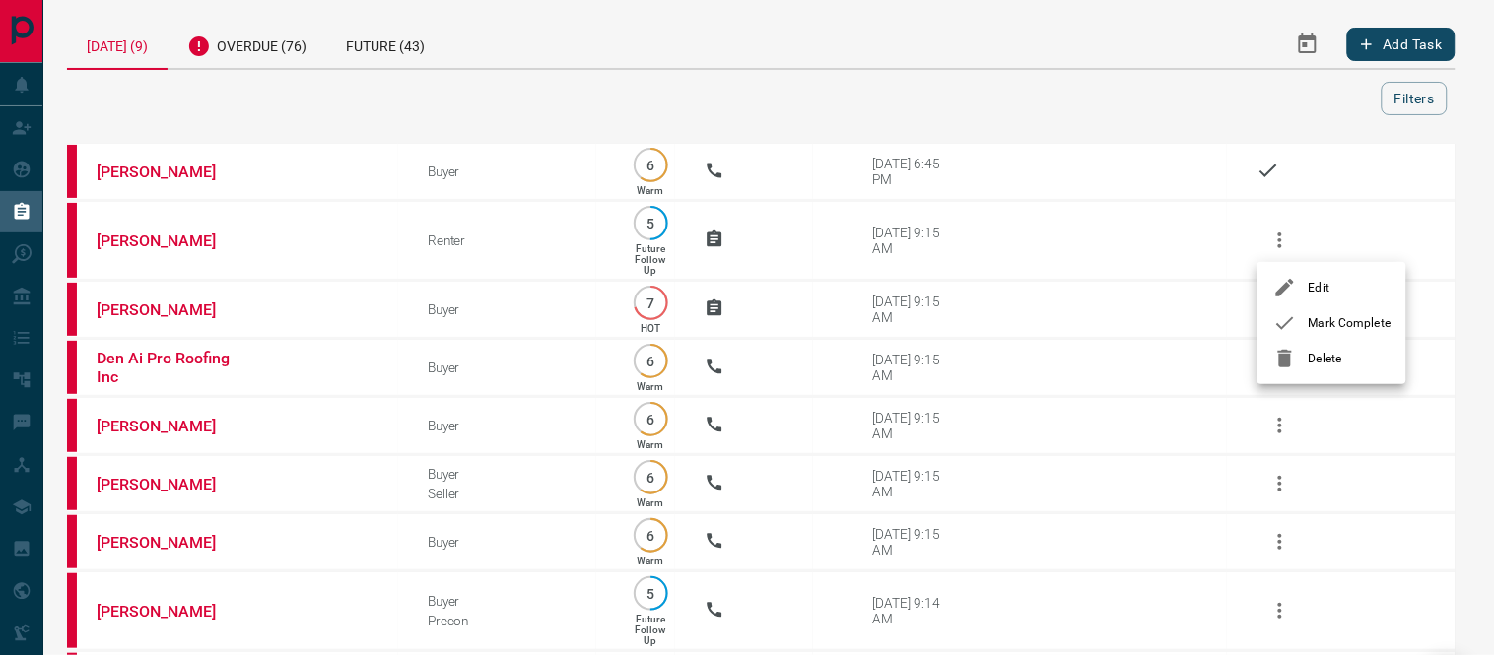
click at [1288, 315] on icon at bounding box center [1285, 323] width 24 height 24
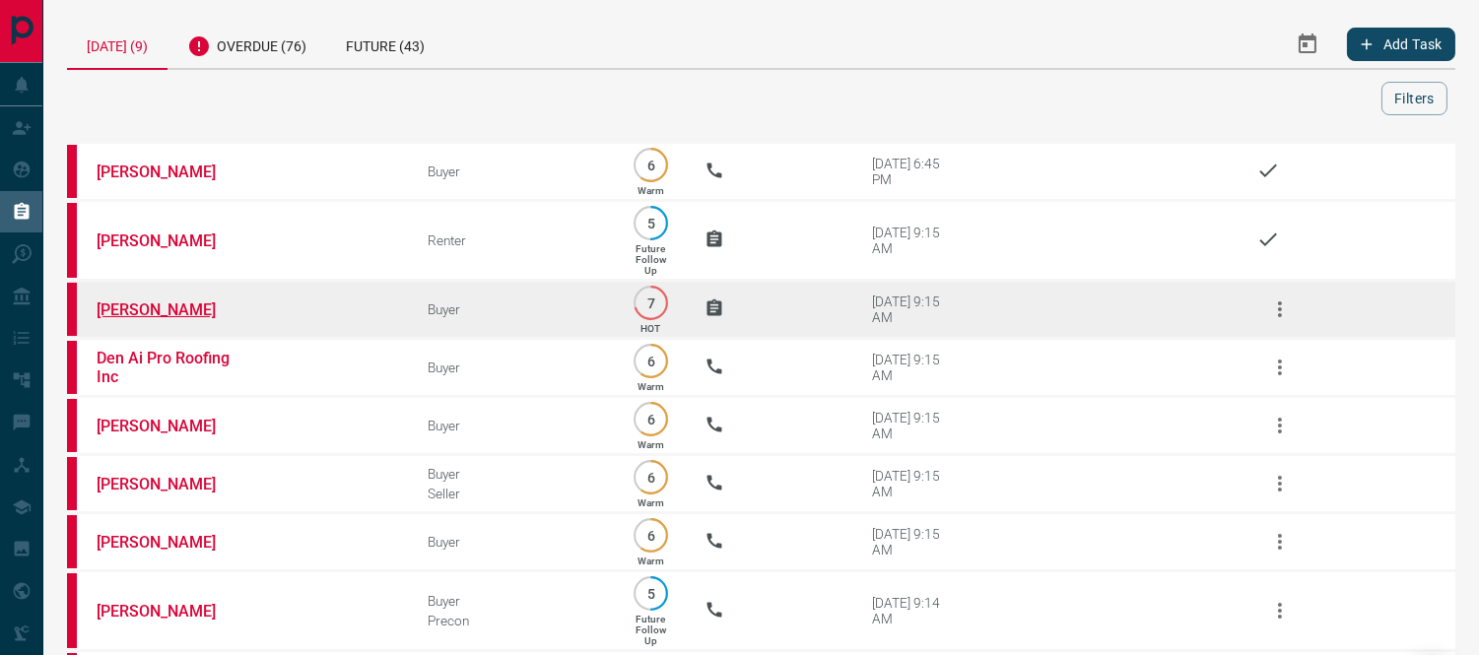
click at [141, 307] on link "[PERSON_NAME]" at bounding box center [171, 310] width 148 height 19
click at [1311, 318] on td at bounding box center [1341, 310] width 229 height 58
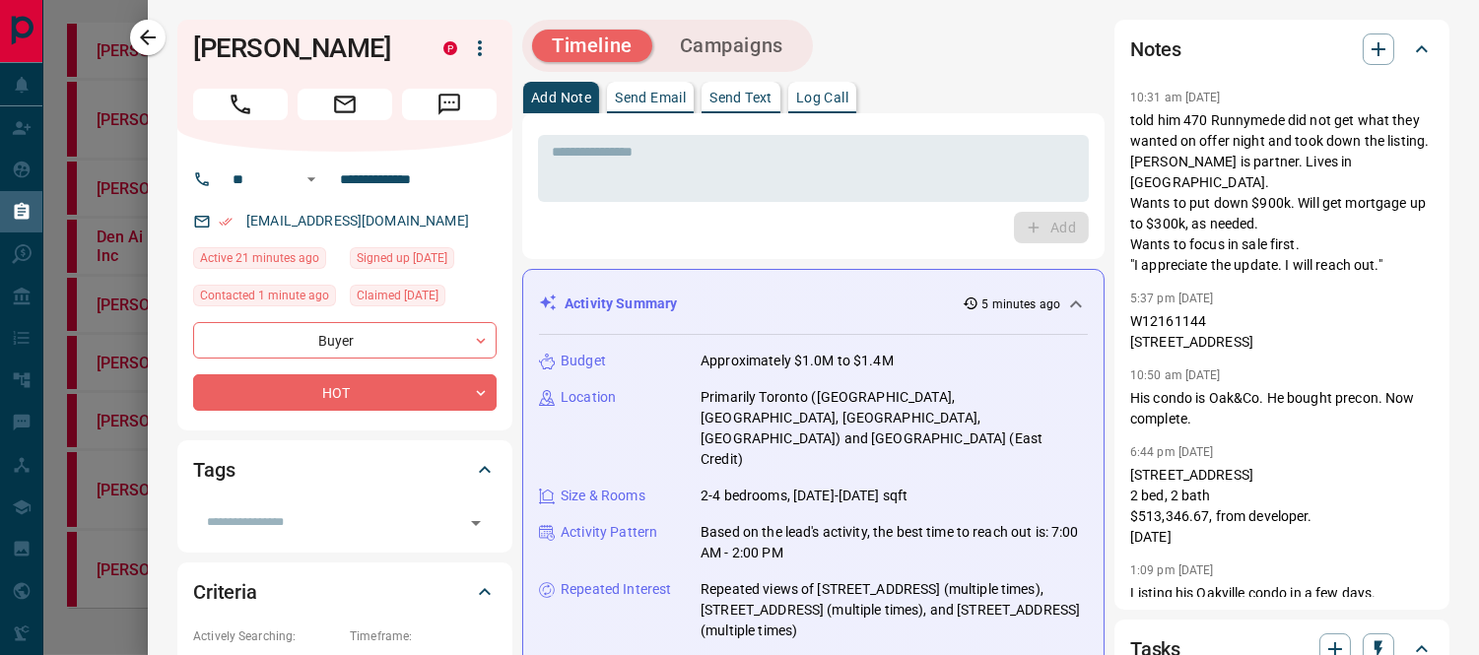
click at [122, 26] on div at bounding box center [739, 327] width 1479 height 655
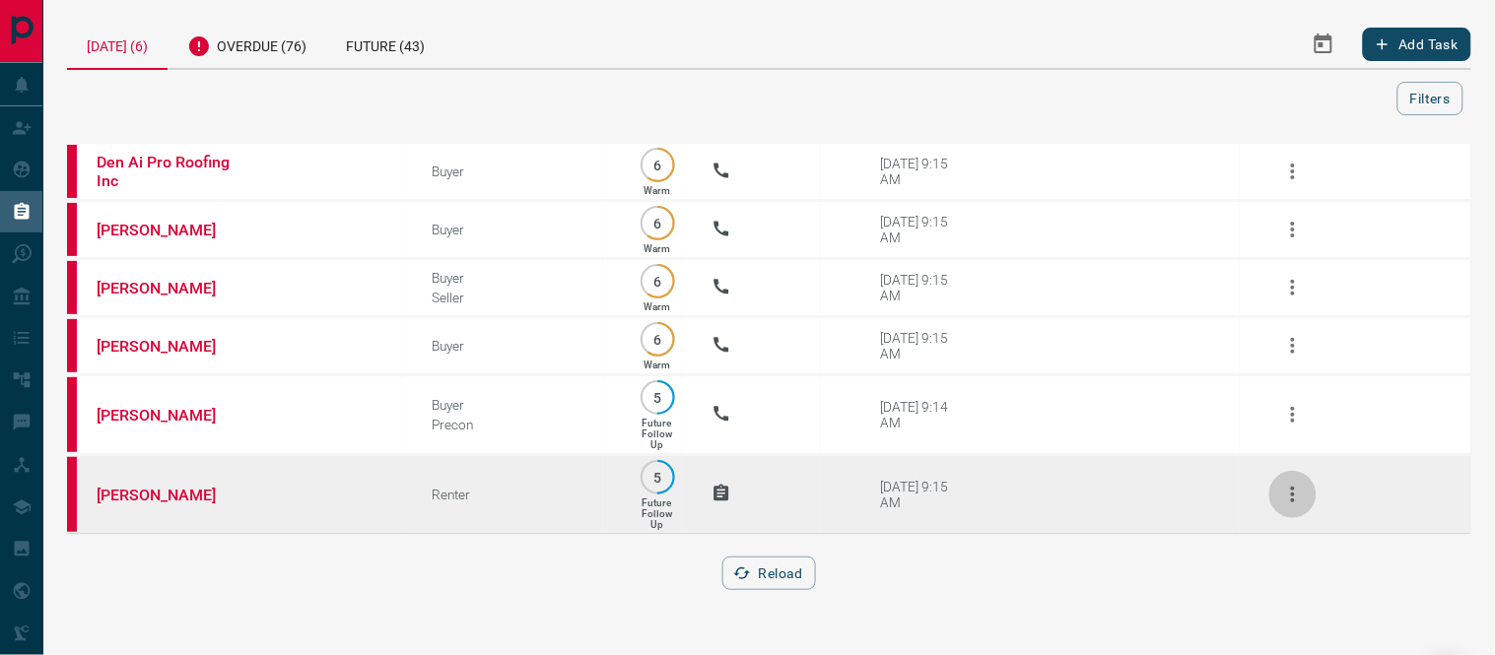
click at [1289, 486] on icon "button" at bounding box center [1293, 495] width 24 height 24
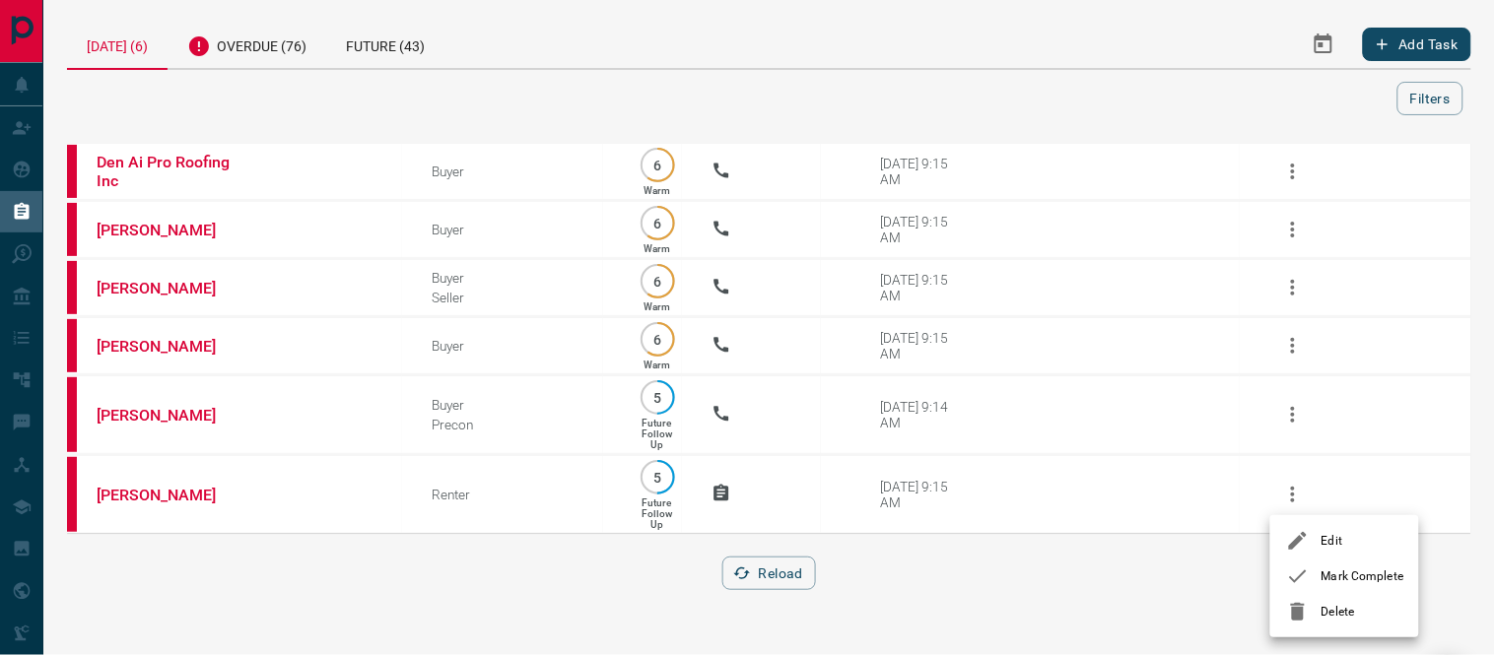
click at [1312, 575] on div at bounding box center [1303, 577] width 35 height 24
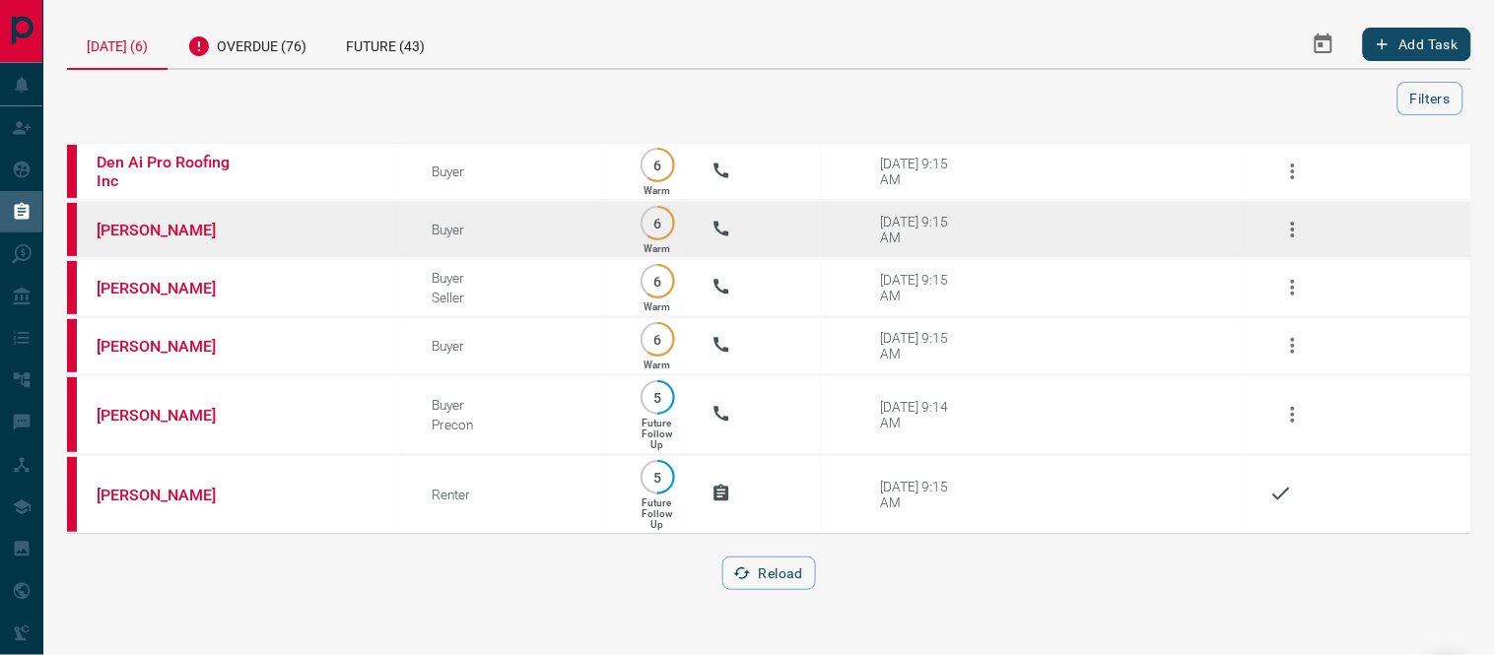
click at [185, 237] on td "[PERSON_NAME]" at bounding box center [234, 230] width 335 height 58
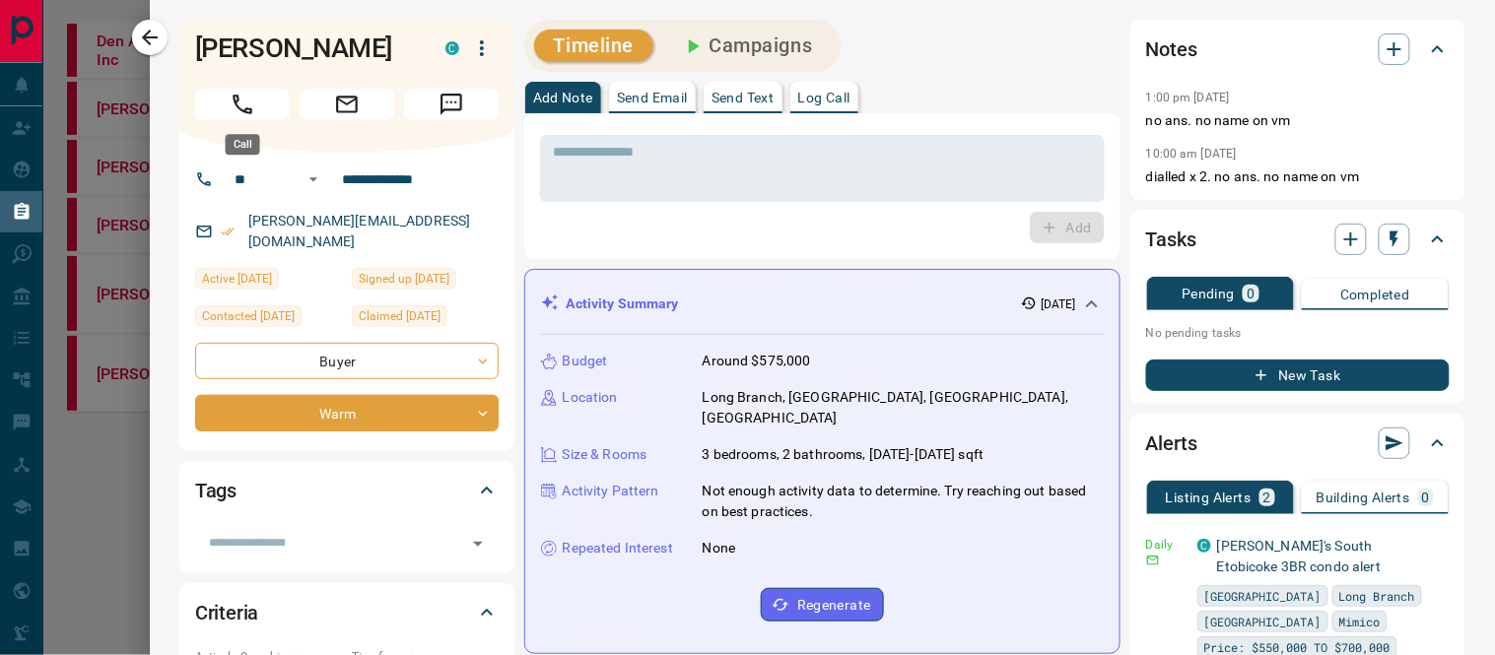
click at [231, 97] on icon "Call" at bounding box center [243, 105] width 26 height 26
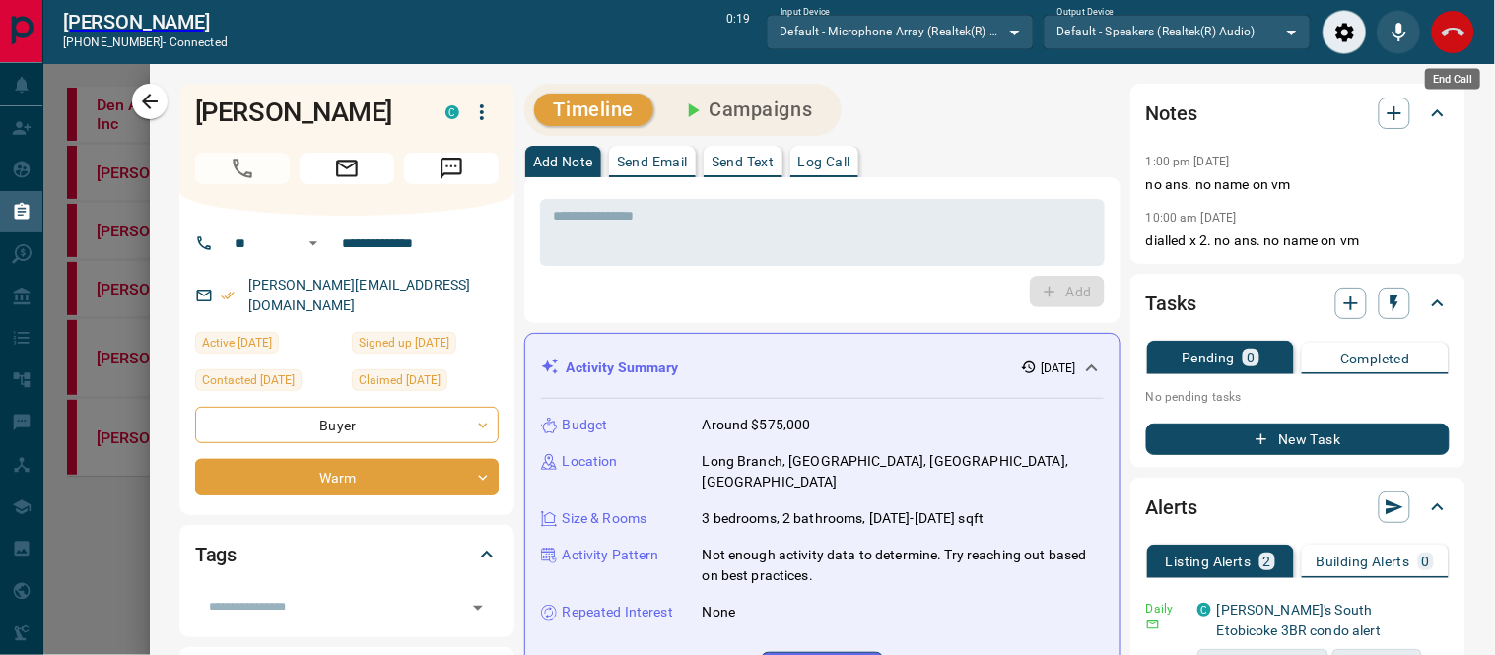
click at [1463, 31] on icon "End Call" at bounding box center [1454, 32] width 24 height 9
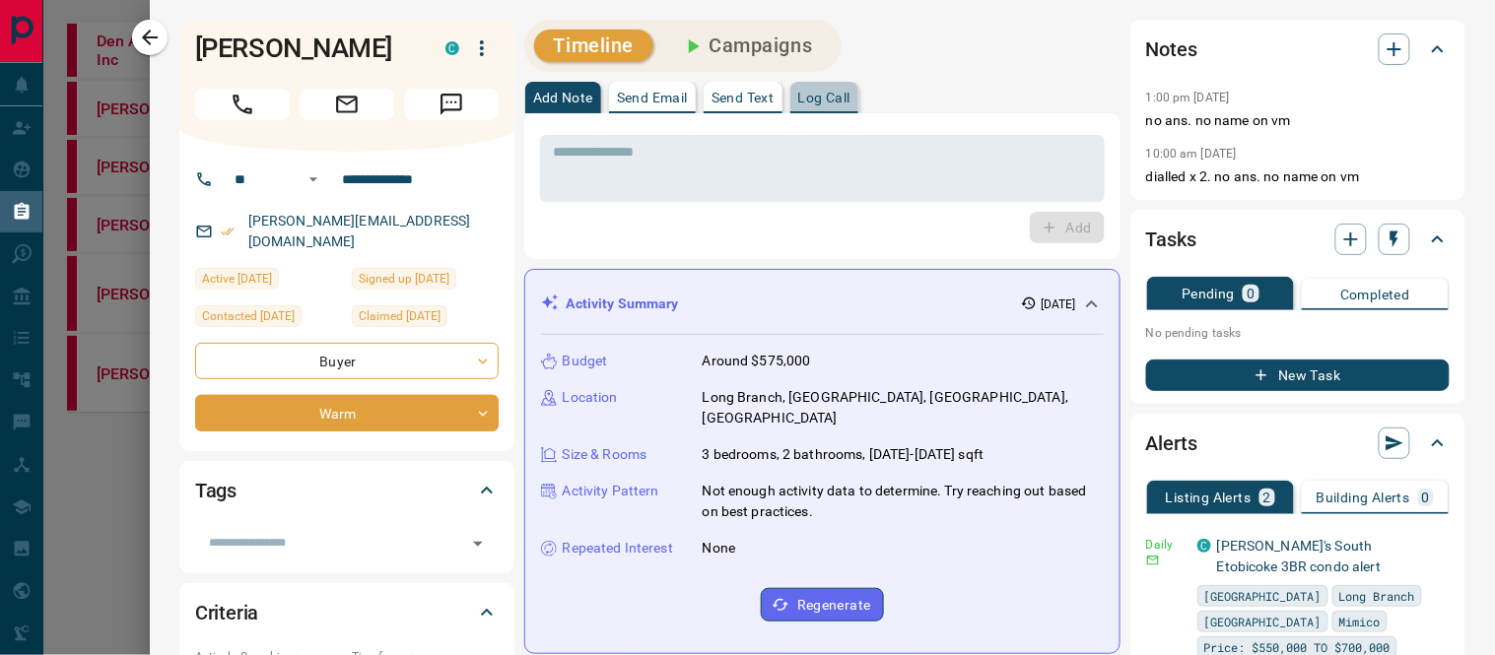
click at [848, 96] on p "Log Call" at bounding box center [824, 98] width 52 height 14
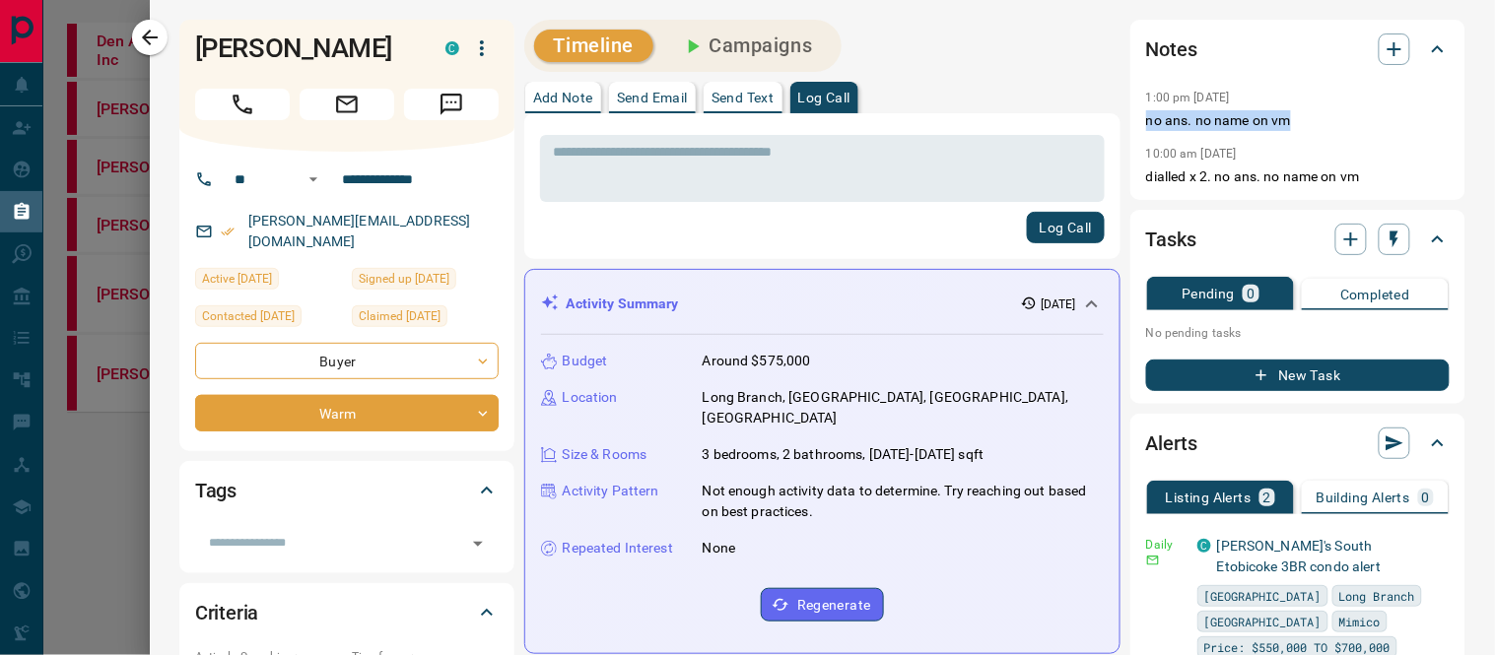
drag, startPoint x: 1312, startPoint y: 120, endPoint x: 1118, endPoint y: 121, distance: 193.1
click at [1130, 121] on div "Notes 1:00 pm [DATE] no ans. no name on vm 10:00 am [DATE] dialled x 2. no ans.…" at bounding box center [1297, 110] width 335 height 180
copy p "no ans. no name on vm"
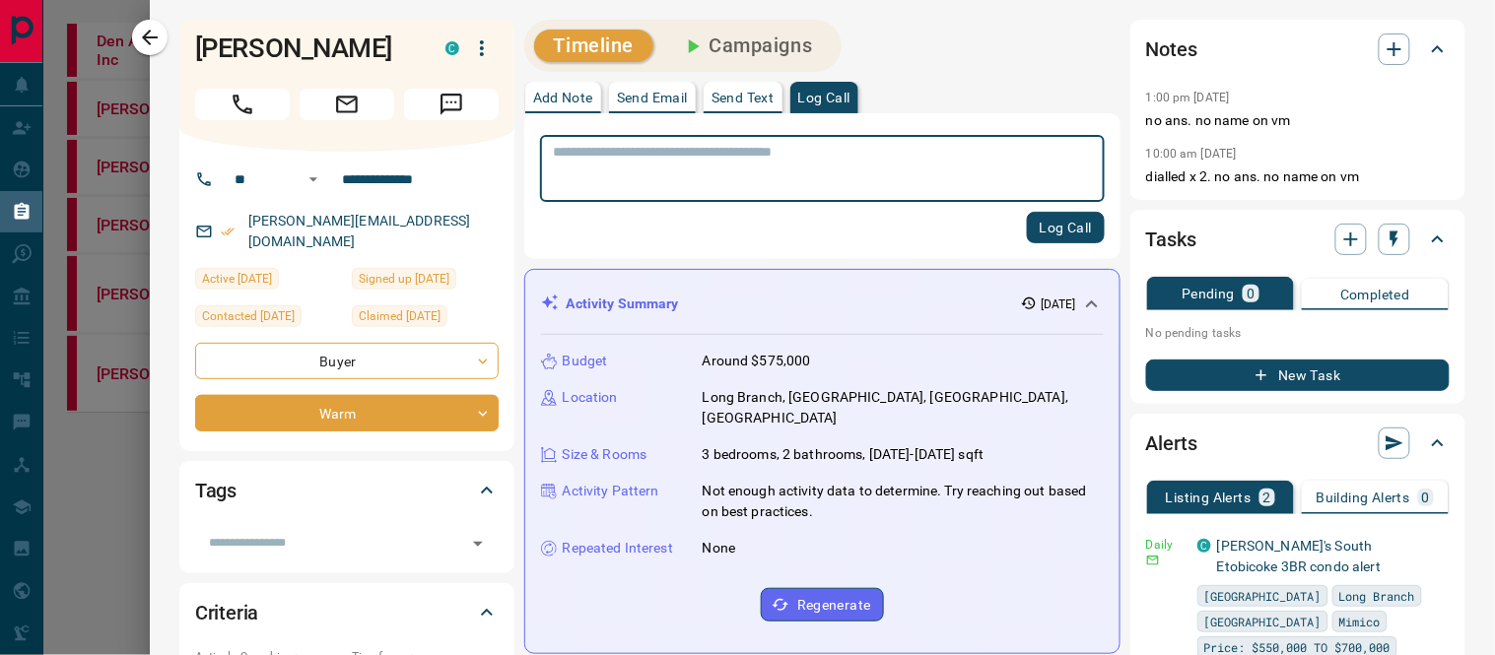
paste textarea "**********"
type textarea "**********"
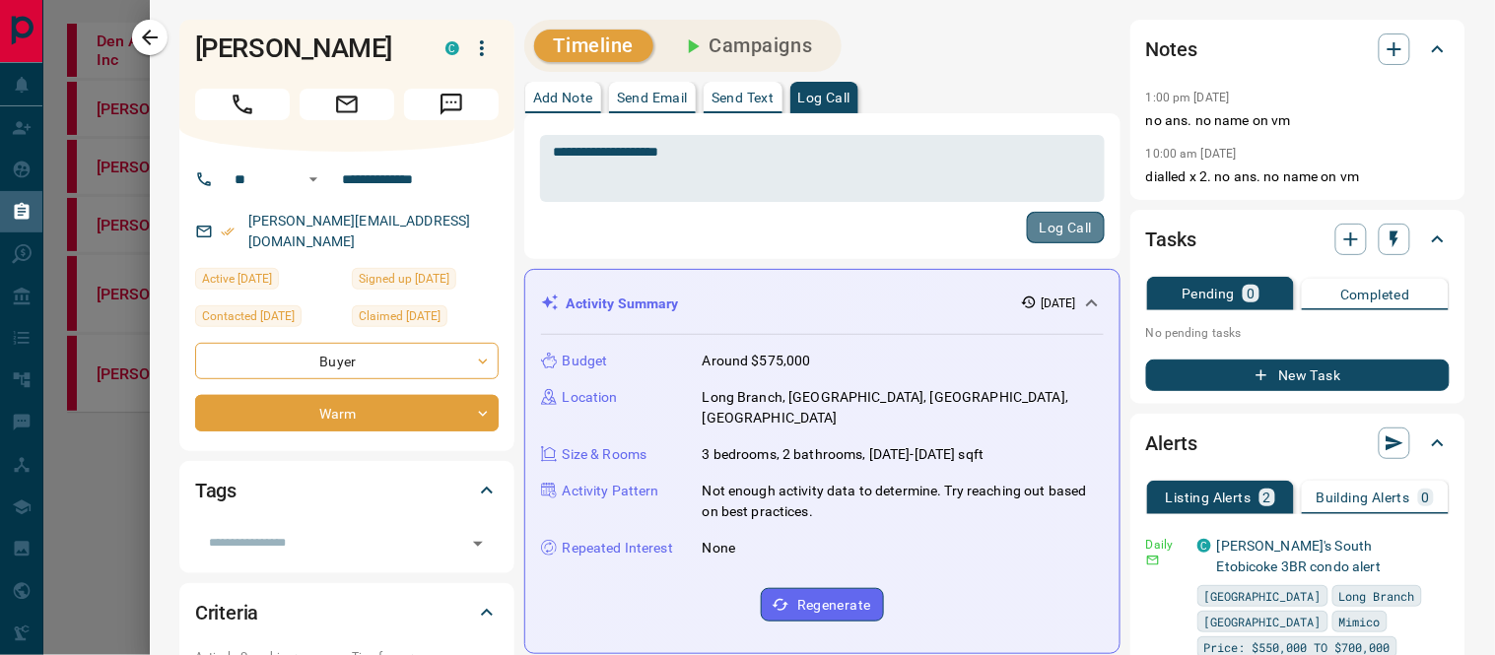
click at [1047, 237] on button "Log Call" at bounding box center [1066, 228] width 78 height 32
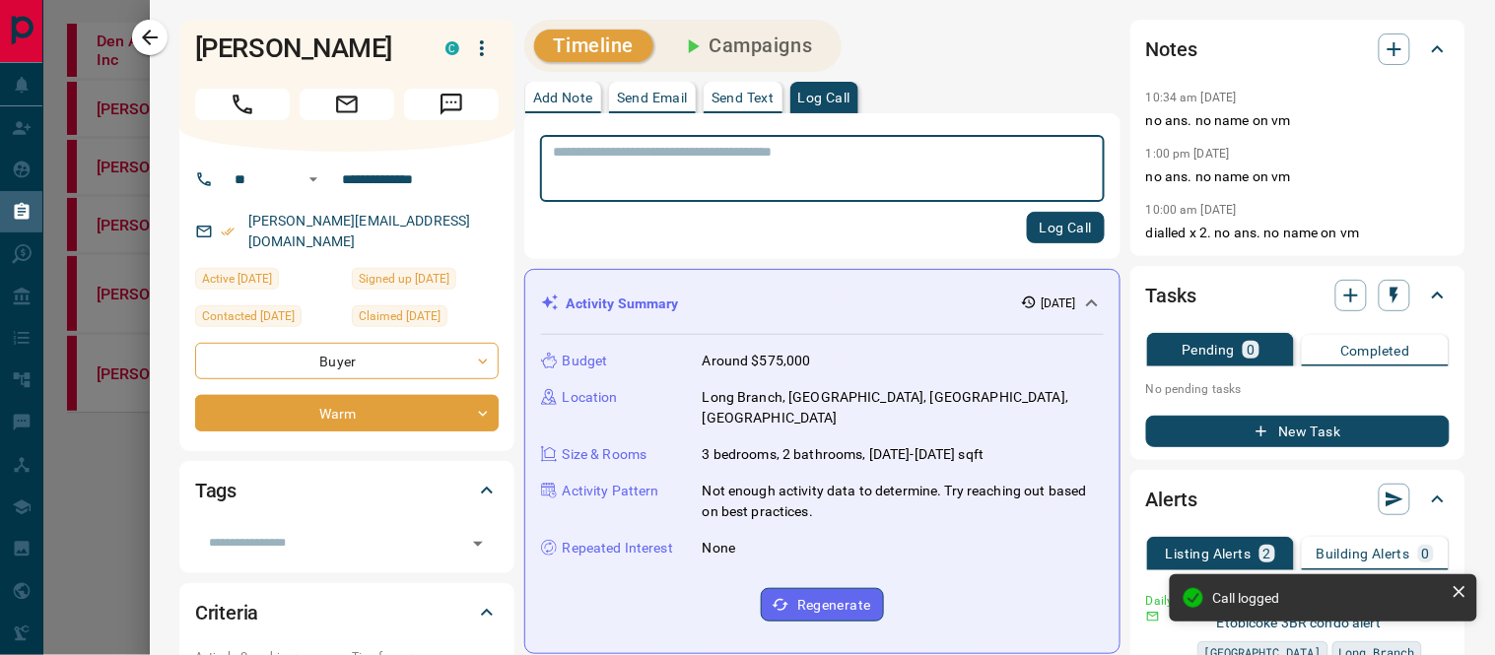
click at [741, 40] on button "Campaigns" at bounding box center [746, 46] width 170 height 33
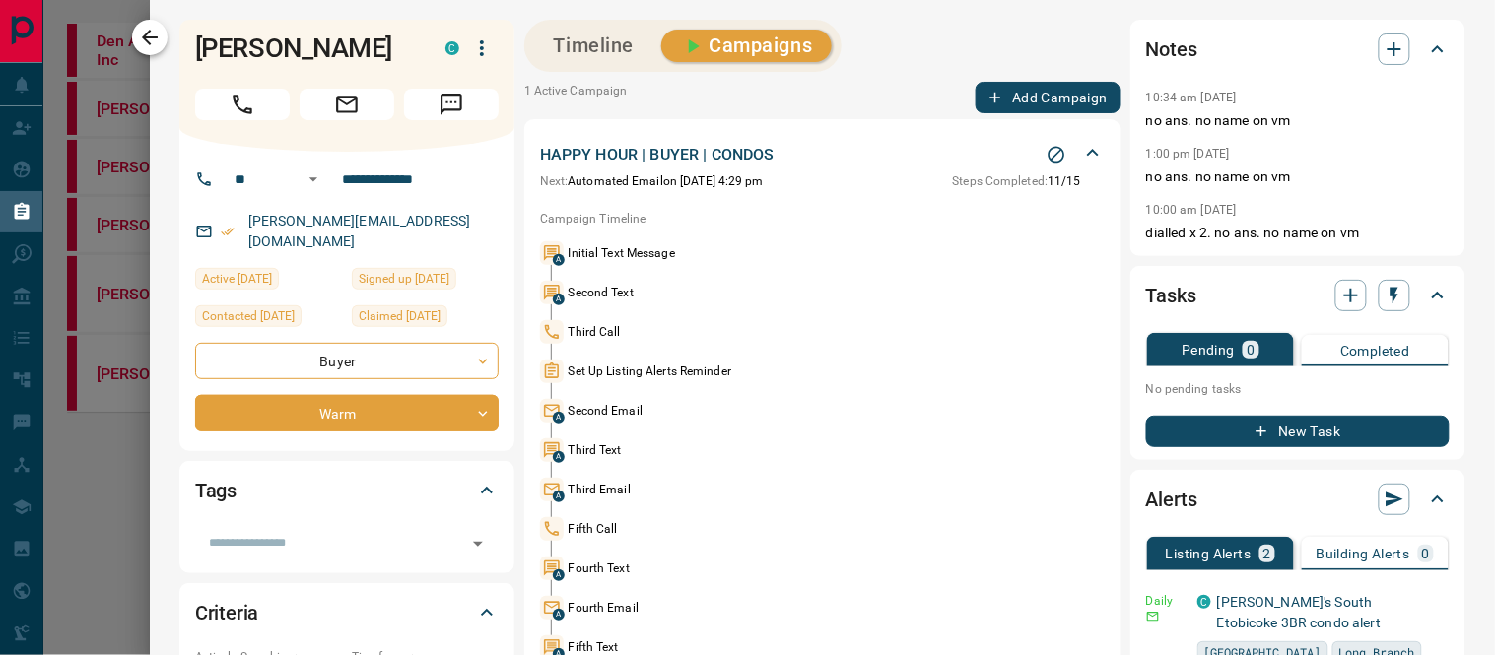
click at [155, 34] on icon "button" at bounding box center [150, 38] width 24 height 24
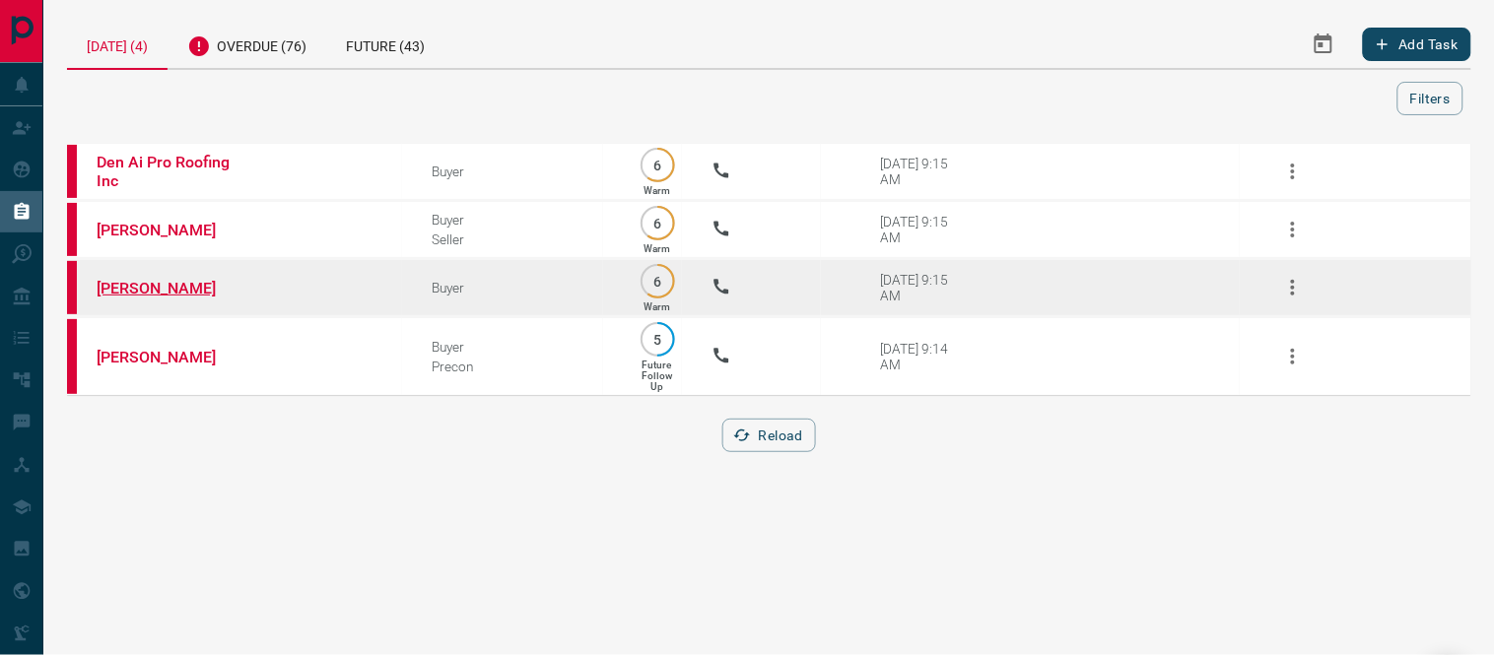
click at [149, 288] on link "[PERSON_NAME]" at bounding box center [171, 288] width 148 height 19
